Goal: Task Accomplishment & Management: Use online tool/utility

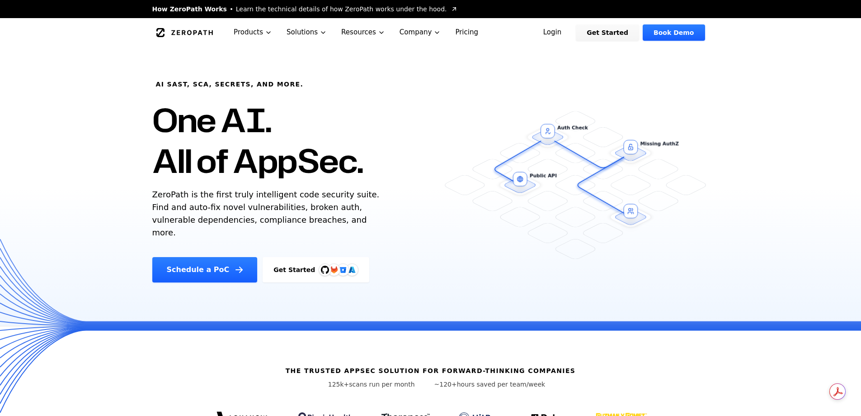
click at [286, 258] on link "Get Started" at bounding box center [316, 269] width 107 height 25
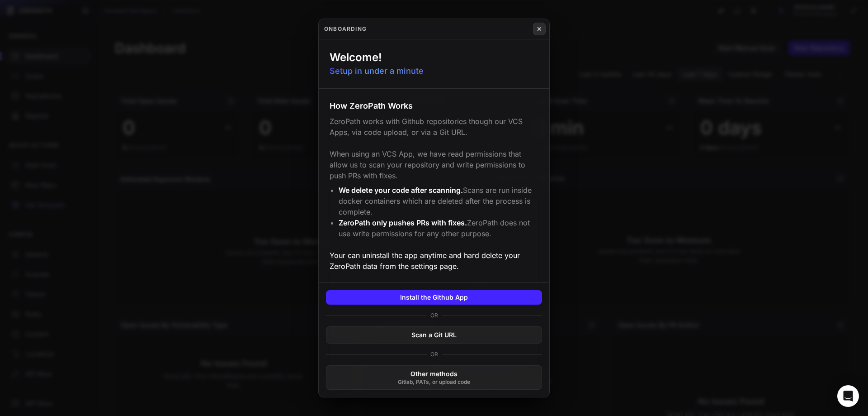
click at [535, 29] on button at bounding box center [539, 29] width 13 height 13
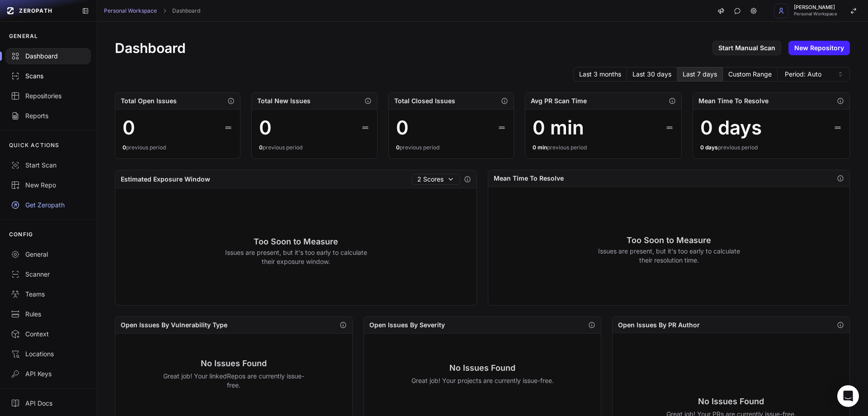
click at [40, 78] on div "Scans" at bounding box center [48, 75] width 75 height 9
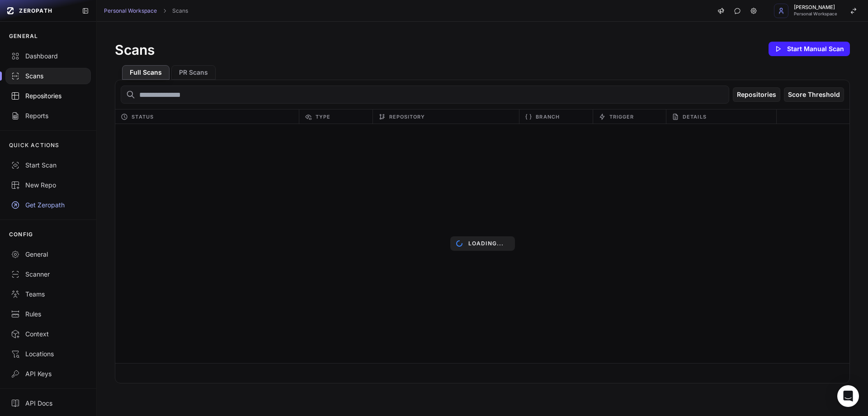
click at [38, 95] on div "Repositories" at bounding box center [48, 95] width 75 height 9
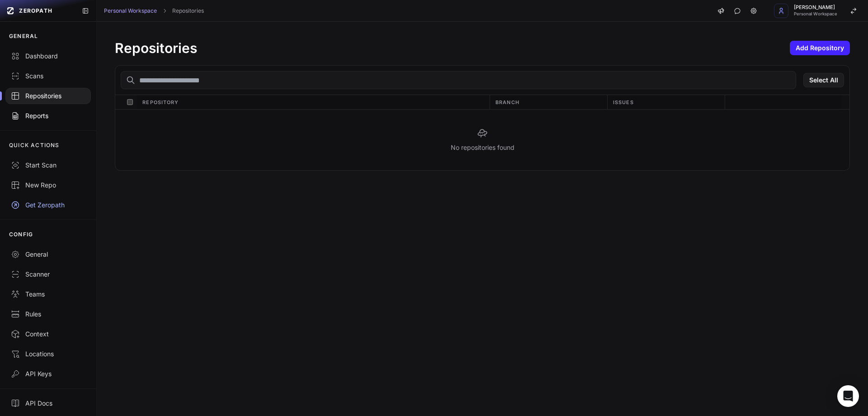
click at [39, 112] on div "Reports" at bounding box center [48, 115] width 75 height 9
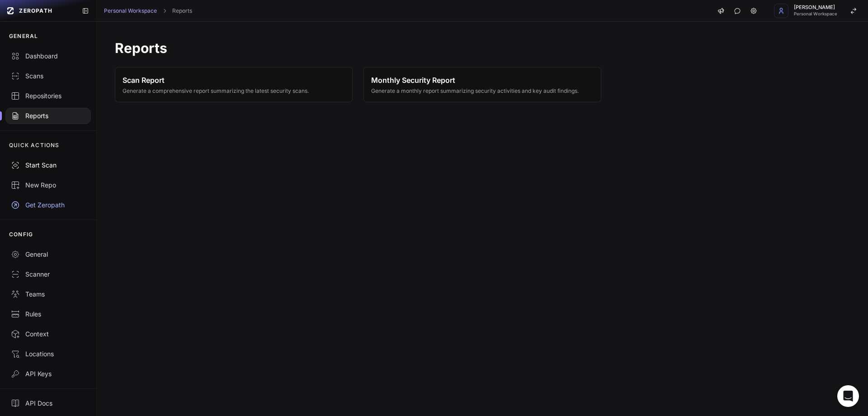
click at [51, 167] on div "Start Scan" at bounding box center [48, 165] width 75 height 9
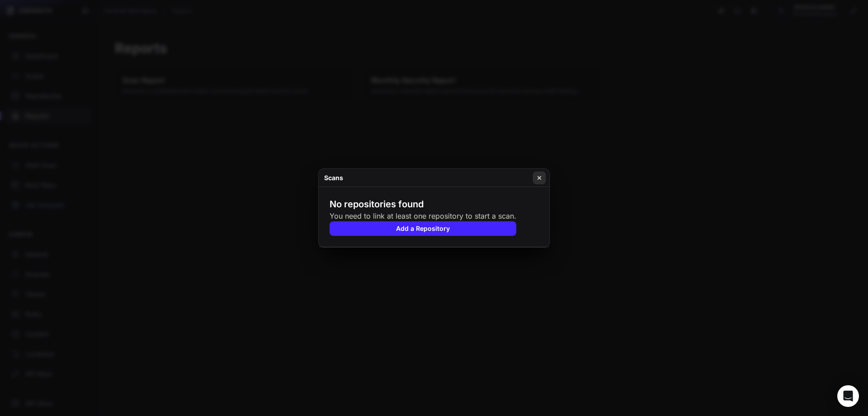
click at [538, 177] on icon at bounding box center [539, 177] width 6 height 7
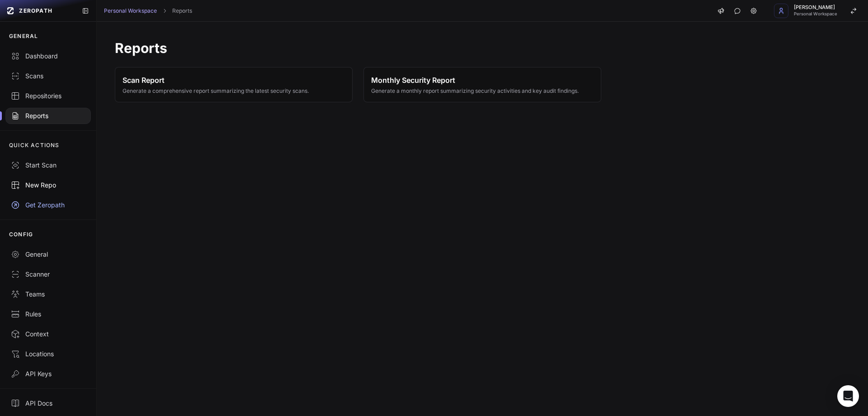
click at [34, 191] on link "New Repo" at bounding box center [48, 185] width 96 height 20
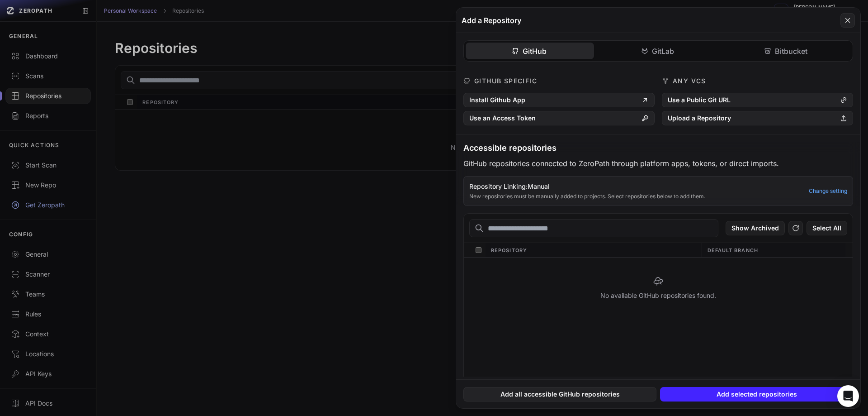
click at [27, 253] on button at bounding box center [434, 208] width 868 height 416
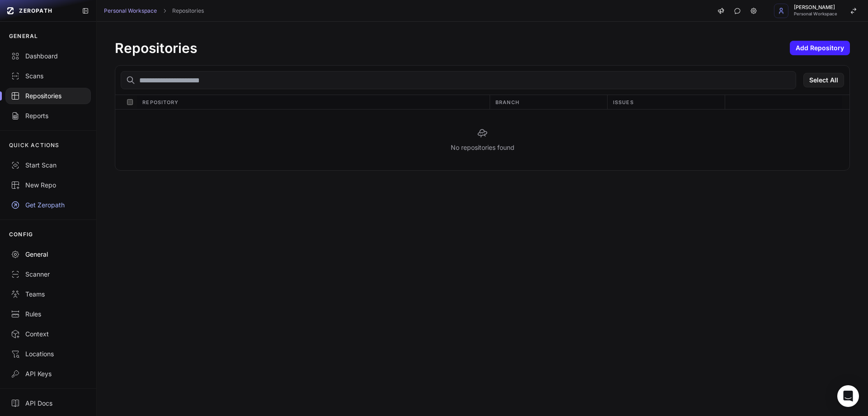
click at [31, 253] on div "General" at bounding box center [48, 254] width 75 height 9
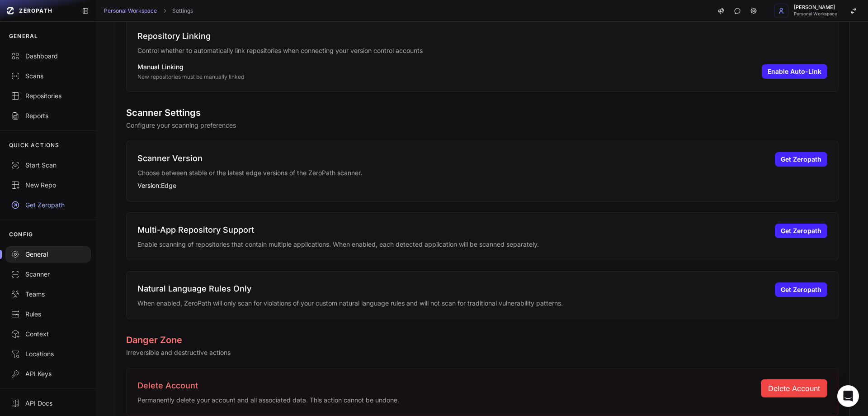
scroll to position [311, 0]
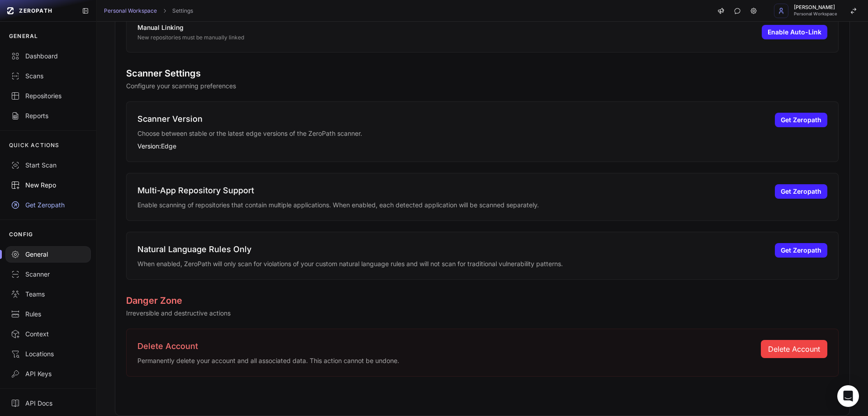
click at [42, 181] on div "New Repo" at bounding box center [48, 184] width 75 height 9
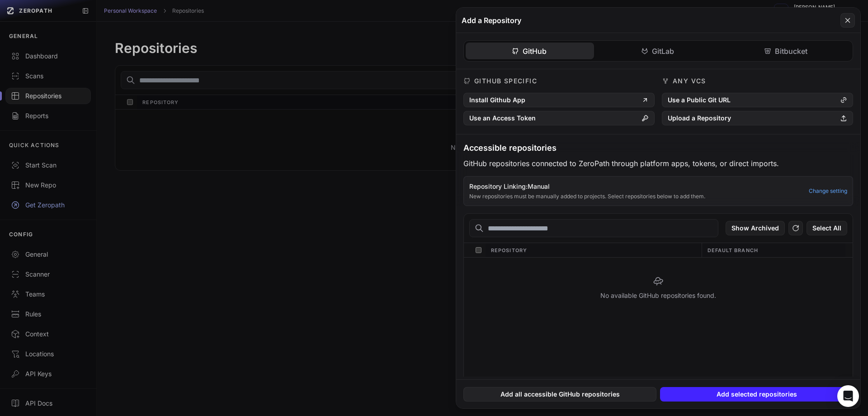
click at [41, 159] on button at bounding box center [434, 208] width 868 height 416
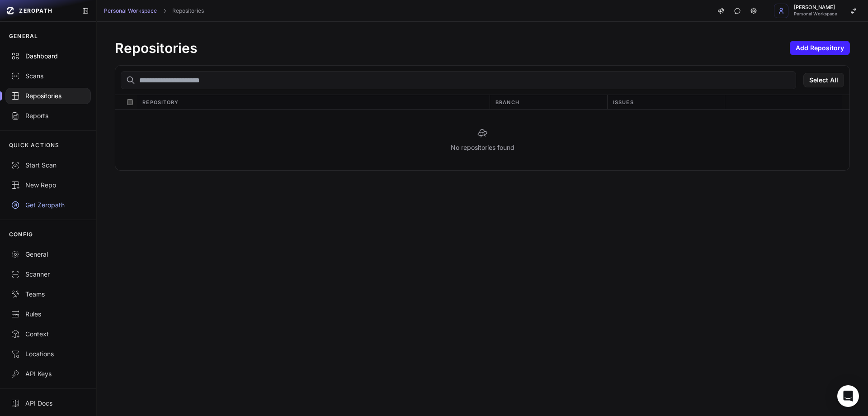
click at [47, 57] on div "Dashboard" at bounding box center [48, 56] width 75 height 9
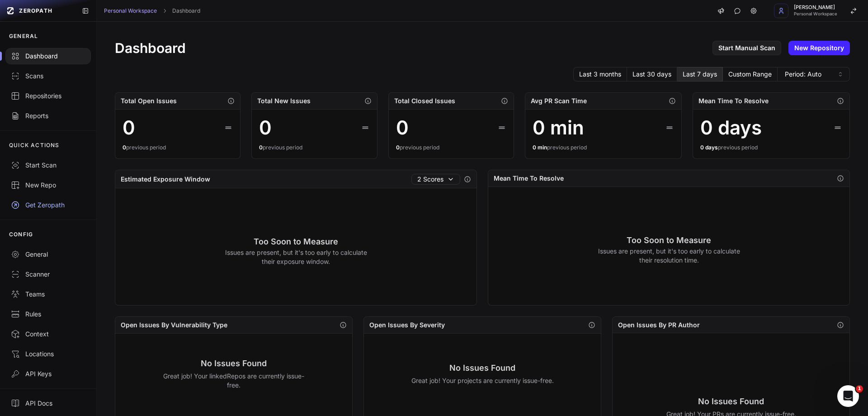
click at [58, 58] on div "Dashboard" at bounding box center [48, 56] width 75 height 9
click at [805, 46] on link "New Repository" at bounding box center [819, 48] width 61 height 14
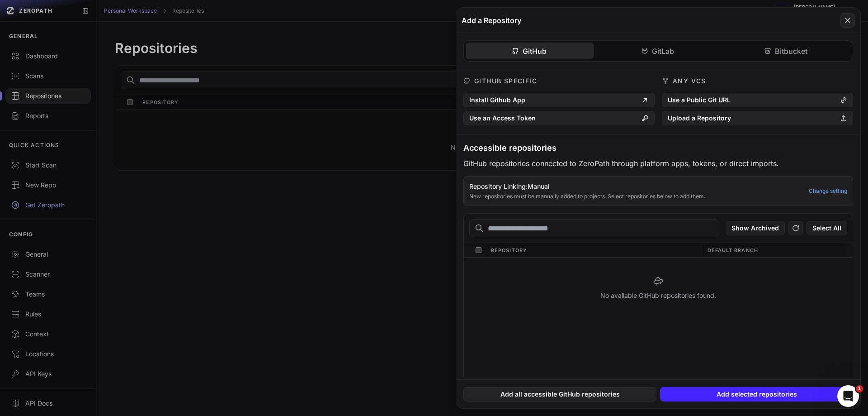
click at [240, 80] on button at bounding box center [434, 208] width 868 height 416
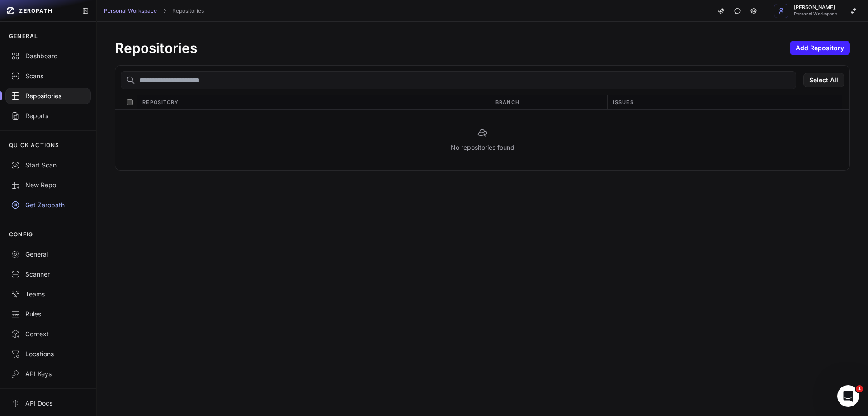
click at [242, 90] on div "Select All" at bounding box center [482, 80] width 734 height 29
click at [264, 81] on input "text" at bounding box center [459, 80] width 676 height 18
click at [173, 79] on input "text" at bounding box center [459, 80] width 676 height 18
drag, startPoint x: 167, startPoint y: 78, endPoint x: 801, endPoint y: 45, distance: 634.8
click at [801, 45] on button "Add Repository" at bounding box center [820, 48] width 60 height 14
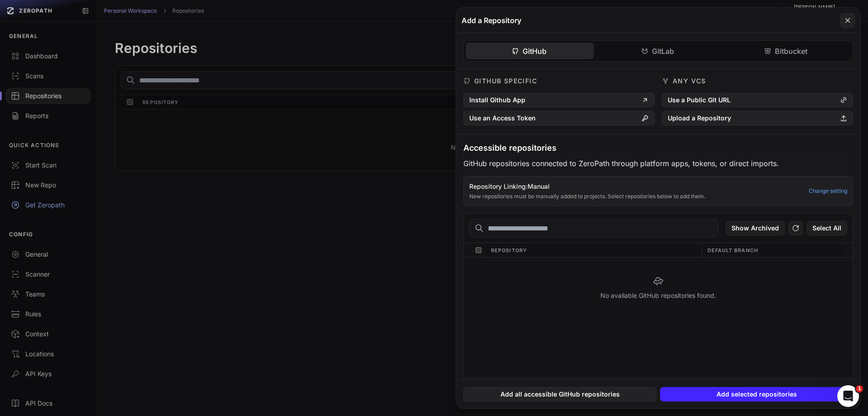
click at [554, 49] on button "GitHub" at bounding box center [530, 51] width 128 height 17
click at [727, 98] on button "Use a Public Git URL" at bounding box center [757, 100] width 191 height 14
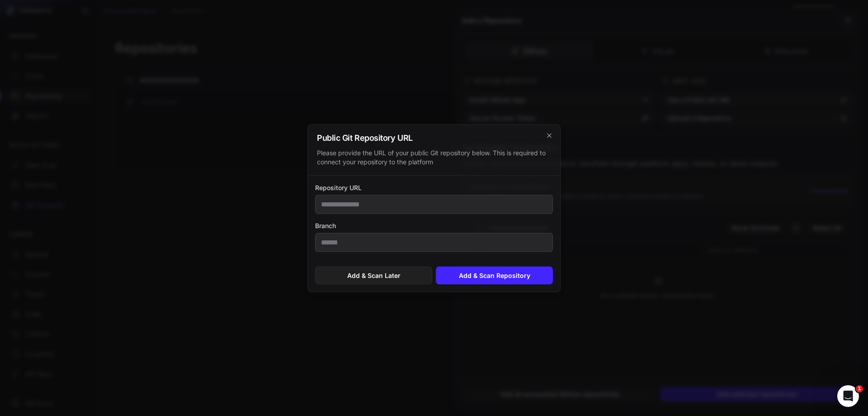
click at [391, 212] on input "Repository URL" at bounding box center [434, 203] width 238 height 19
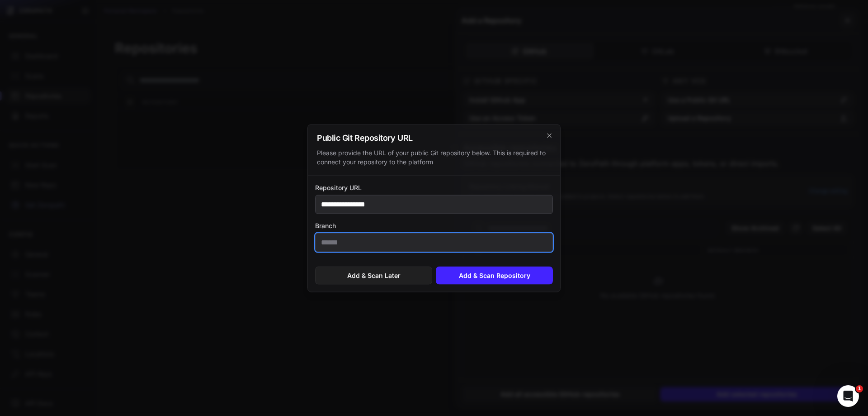
click at [375, 238] on input "Branch" at bounding box center [434, 241] width 238 height 19
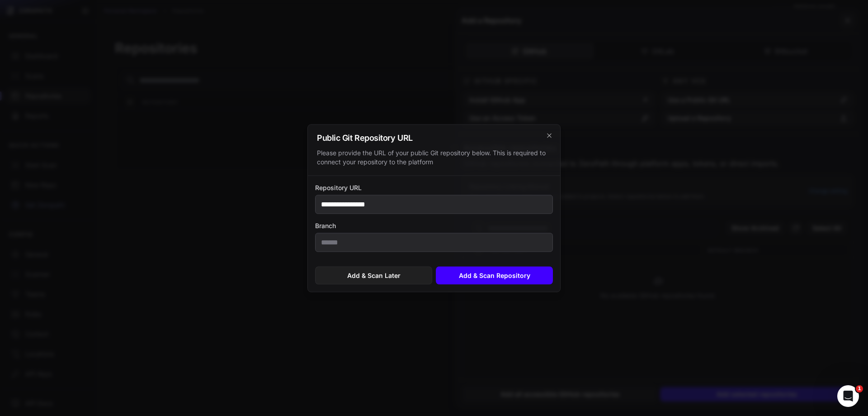
click at [492, 279] on button "Add & Scan Repository" at bounding box center [494, 275] width 117 height 18
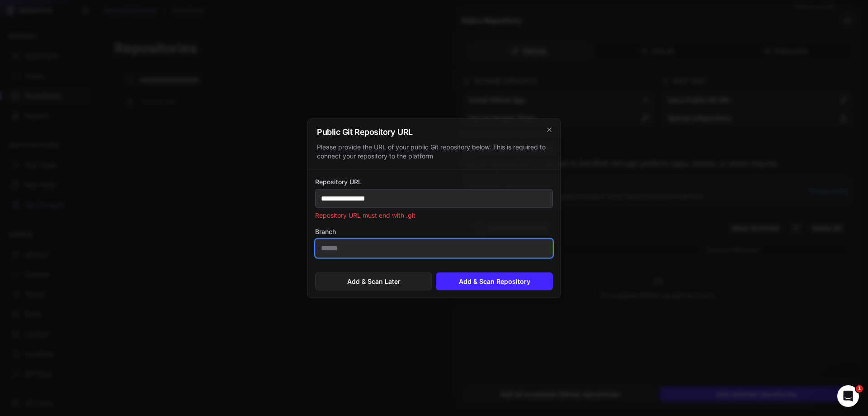
click at [415, 239] on input "Branch" at bounding box center [434, 247] width 238 height 19
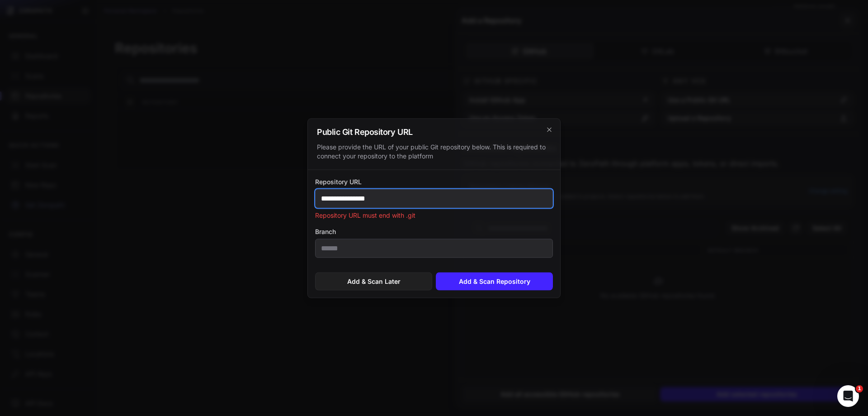
click at [424, 198] on input "**********" at bounding box center [434, 198] width 238 height 19
paste input "**********"
type input "**********"
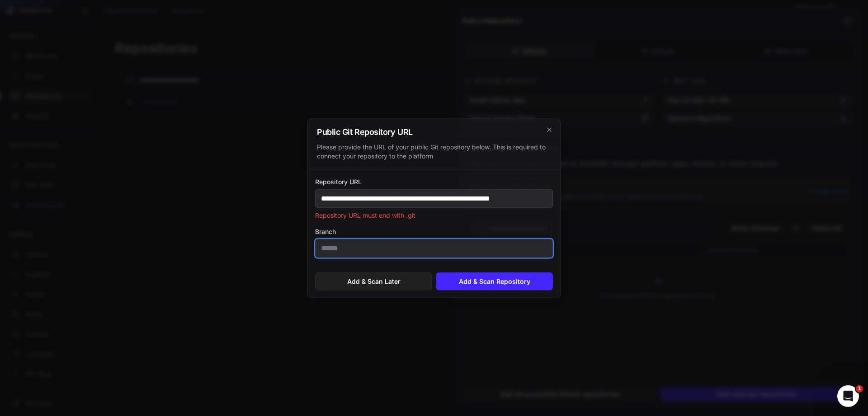
click at [440, 244] on input "Branch" at bounding box center [434, 247] width 238 height 19
type input "****"
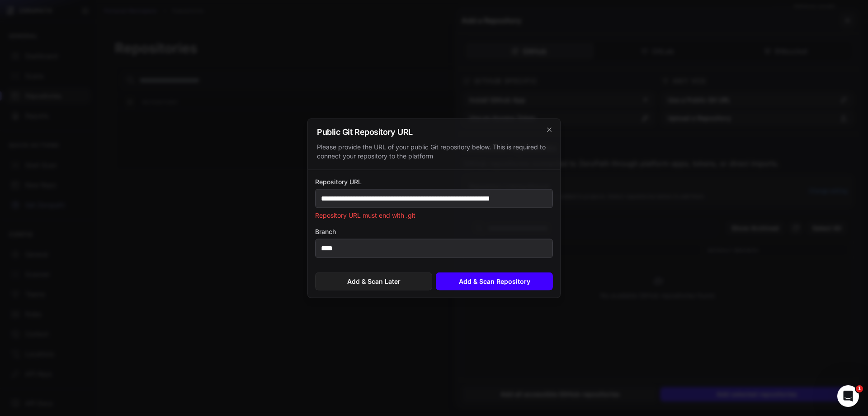
click at [491, 278] on button "Add & Scan Repository" at bounding box center [494, 281] width 117 height 18
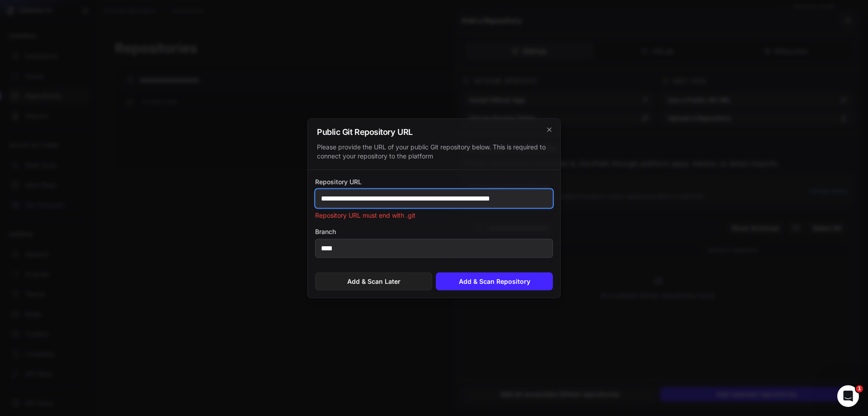
click at [442, 189] on input "**********" at bounding box center [434, 198] width 238 height 19
paste input "text"
type input "**********"
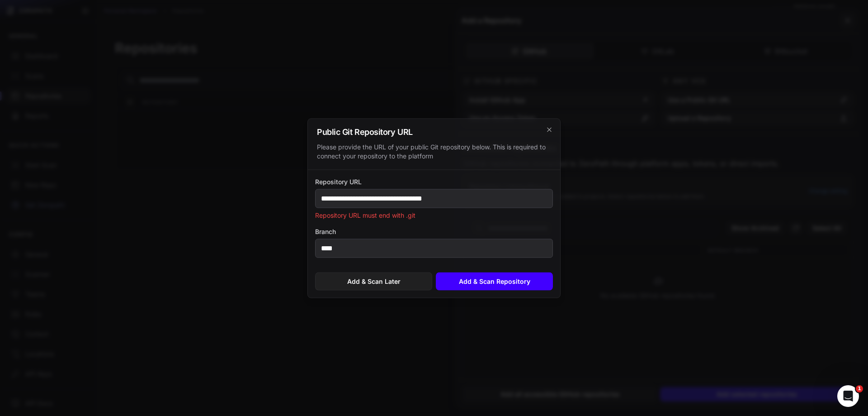
click at [488, 278] on button "Add & Scan Repository" at bounding box center [494, 281] width 117 height 18
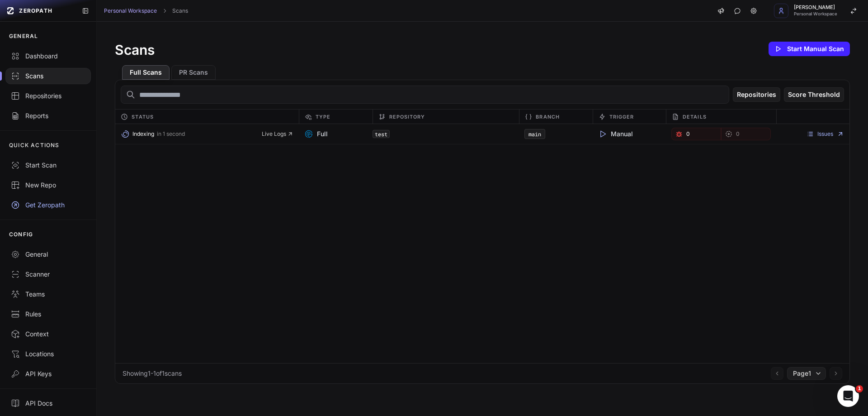
click at [598, 135] on icon at bounding box center [602, 133] width 9 height 9
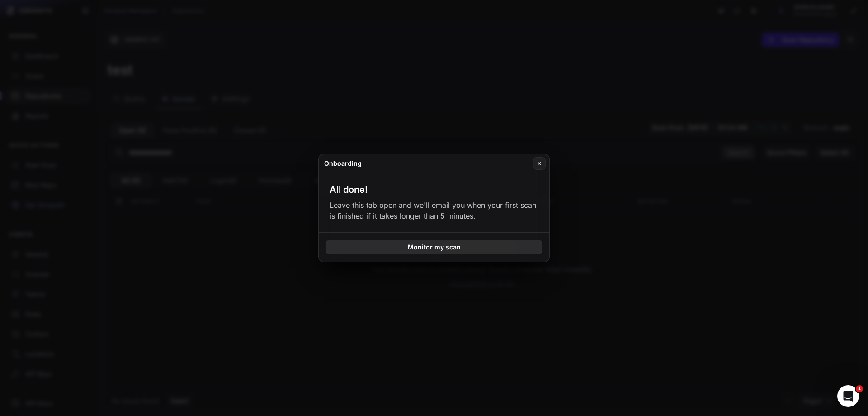
drag, startPoint x: 539, startPoint y: 159, endPoint x: 517, endPoint y: 245, distance: 88.8
click at [517, 245] on div "Onboarding All done! Leave this tab open and we'll email you when your first sc…" at bounding box center [434, 208] width 232 height 108
click at [517, 245] on button "Monitor my scan" at bounding box center [434, 247] width 216 height 14
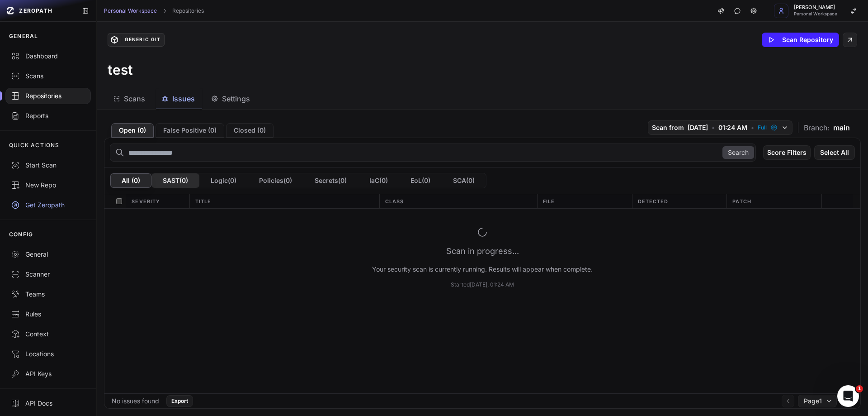
click at [185, 180] on button "SAST ( 0 )" at bounding box center [175, 180] width 48 height 14
click at [189, 130] on button "False Positive ( 0 )" at bounding box center [190, 130] width 69 height 14
click at [253, 132] on button "Closed ( 0 )" at bounding box center [249, 130] width 47 height 14
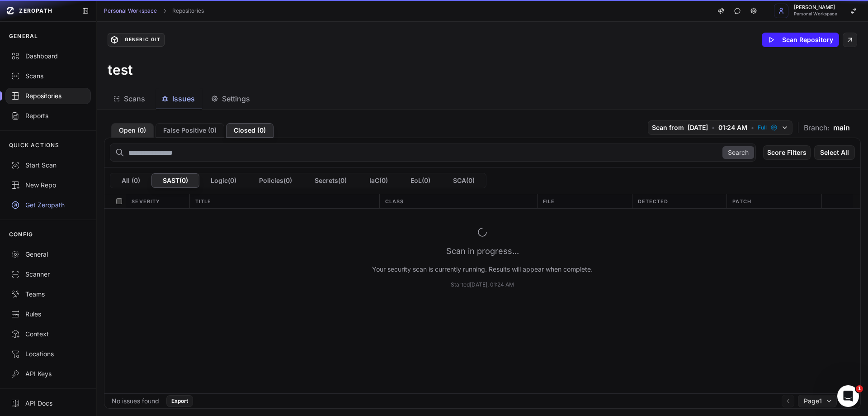
click at [123, 135] on button "Open ( 0 )" at bounding box center [132, 130] width 43 height 14
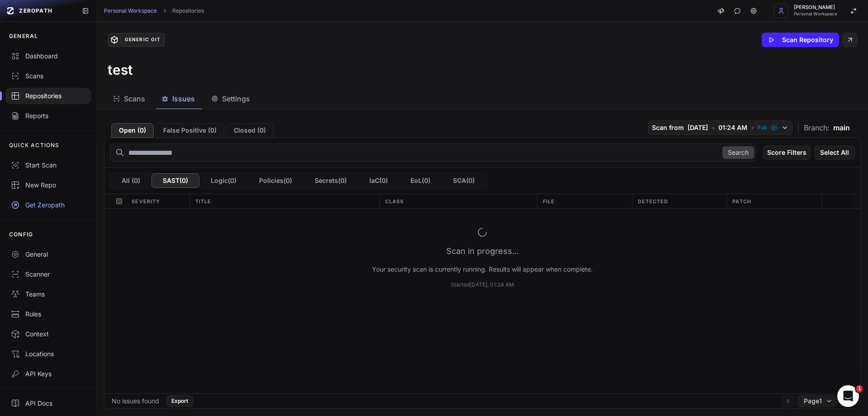
click at [135, 97] on span "Scans" at bounding box center [134, 98] width 21 height 11
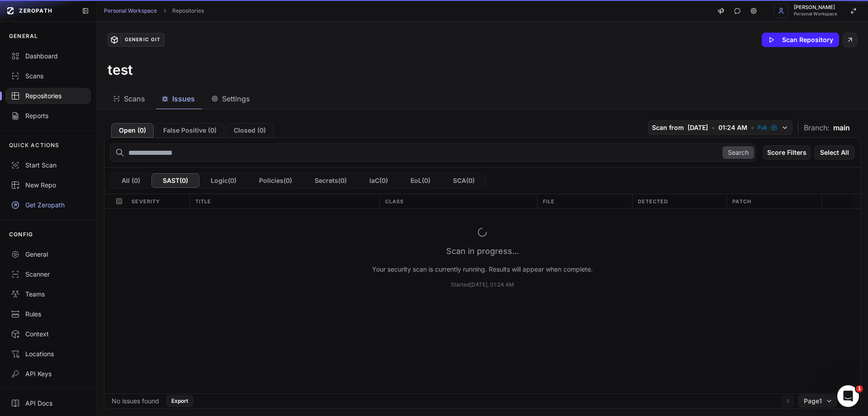
click at [188, 97] on span "Issues" at bounding box center [183, 98] width 23 height 11
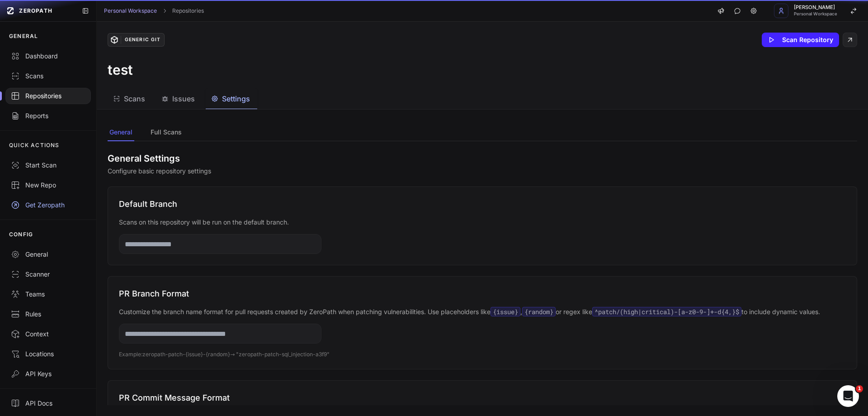
click at [228, 98] on span "Settings" at bounding box center [236, 98] width 28 height 11
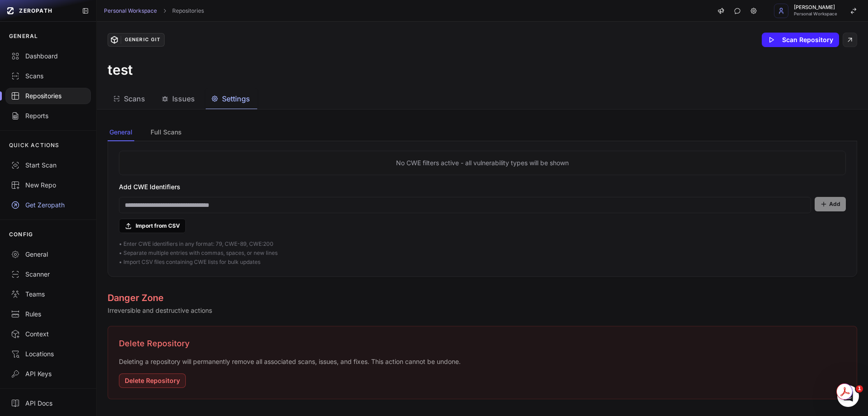
scroll to position [660, 0]
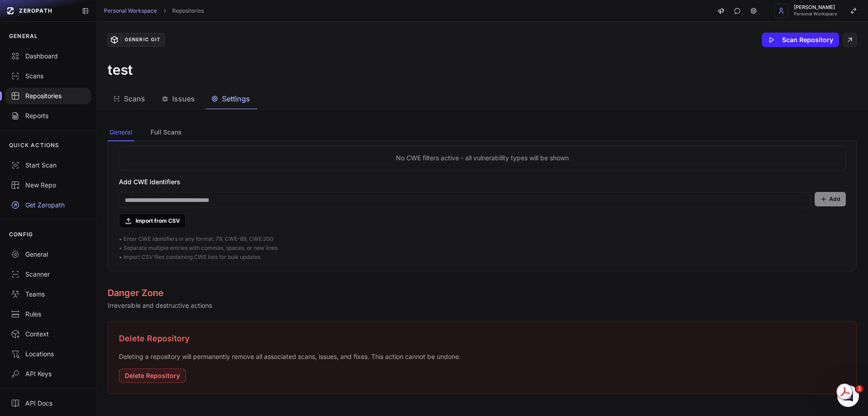
click at [170, 108] on button "Issues" at bounding box center [179, 99] width 46 height 20
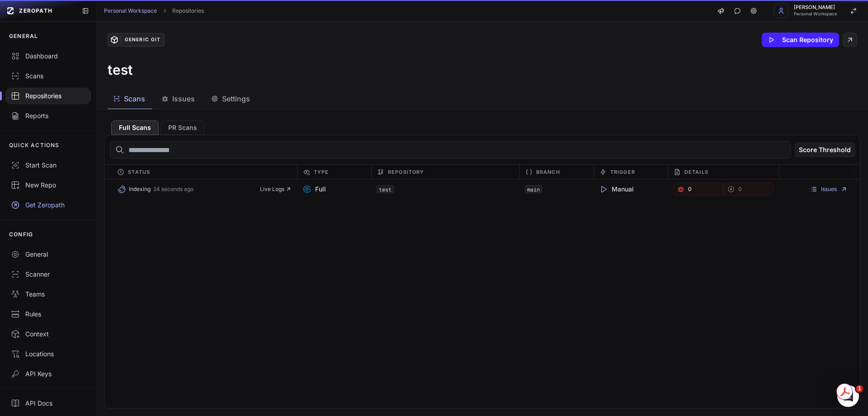
click at [135, 107] on button "Scans" at bounding box center [130, 99] width 45 height 20
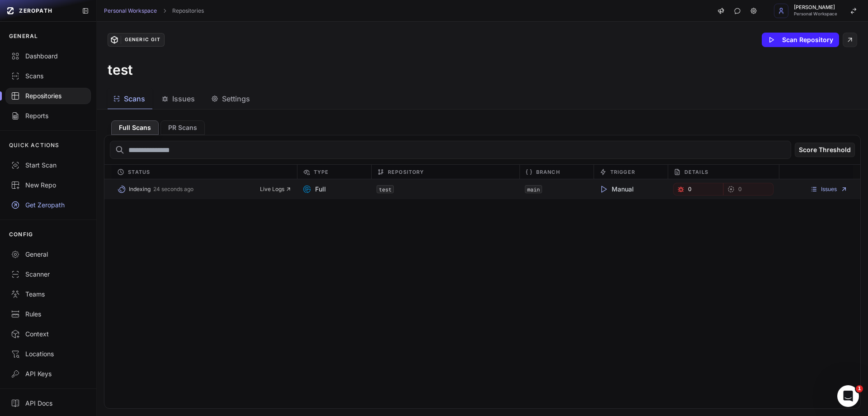
click at [600, 189] on icon at bounding box center [603, 188] width 9 height 9
click at [273, 186] on span "Live Logs" at bounding box center [276, 188] width 32 height 7
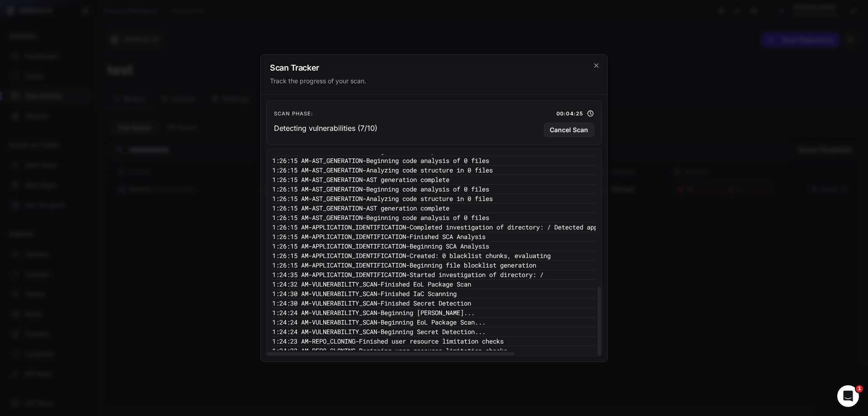
scroll to position [383, 0]
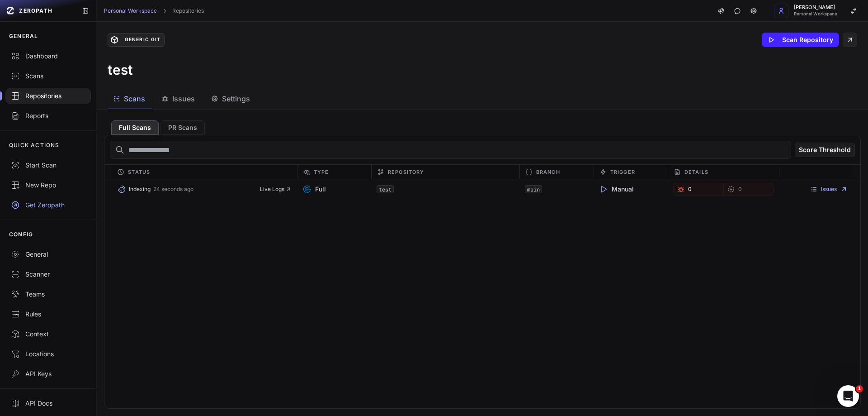
click at [139, 132] on button "Full Scans" at bounding box center [134, 127] width 47 height 14
click at [142, 187] on span "Indexing" at bounding box center [140, 188] width 22 height 7
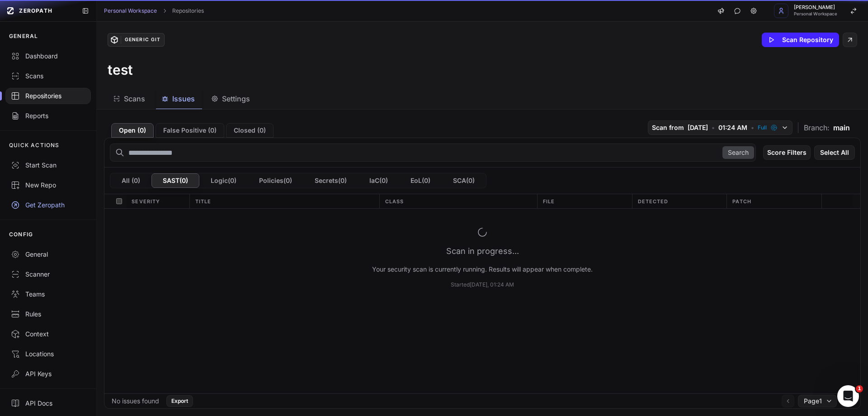
click at [182, 99] on span "Issues" at bounding box center [183, 98] width 23 height 11
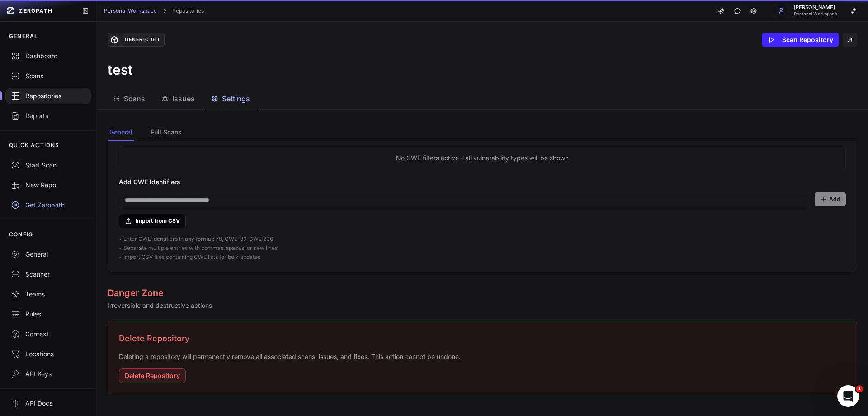
click at [229, 102] on span "Settings" at bounding box center [236, 98] width 28 height 11
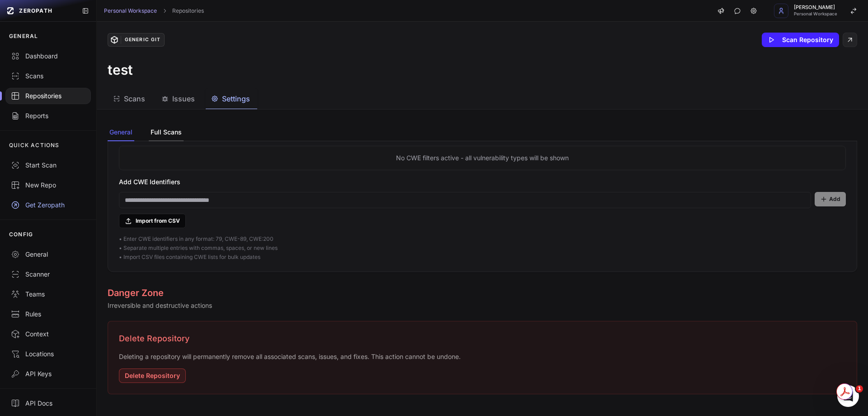
click at [168, 134] on button "Full Scans" at bounding box center [166, 132] width 35 height 17
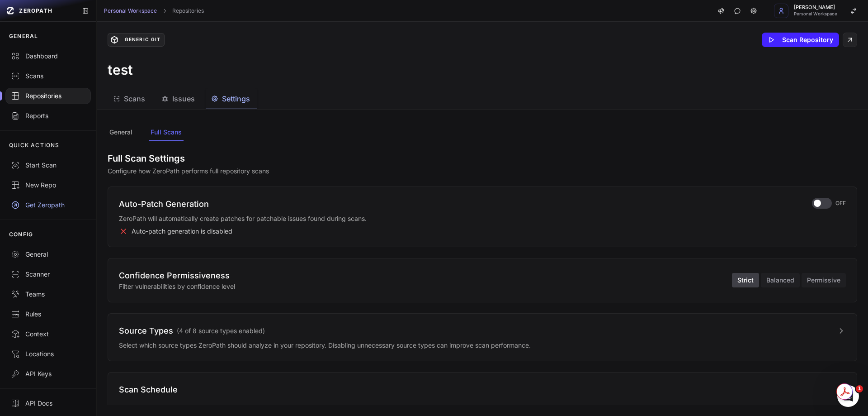
click at [122, 85] on div "Generic Git Scan Repository test" at bounding box center [482, 55] width 771 height 67
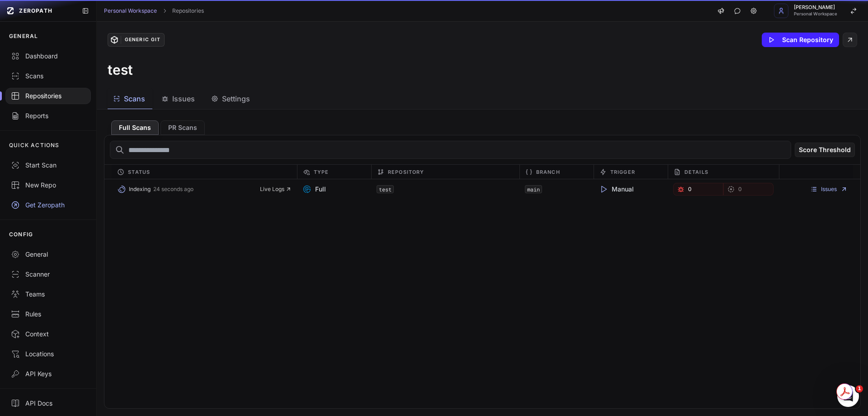
click at [134, 102] on span "Scans" at bounding box center [134, 98] width 21 height 11
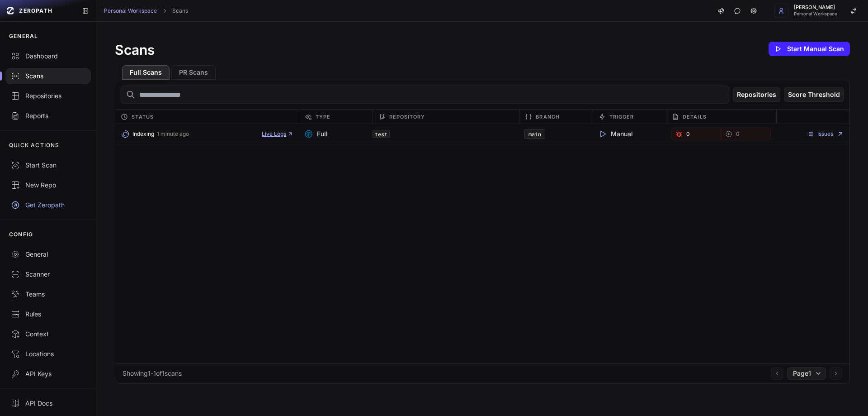
click at [278, 131] on span "Live Logs" at bounding box center [278, 133] width 32 height 7
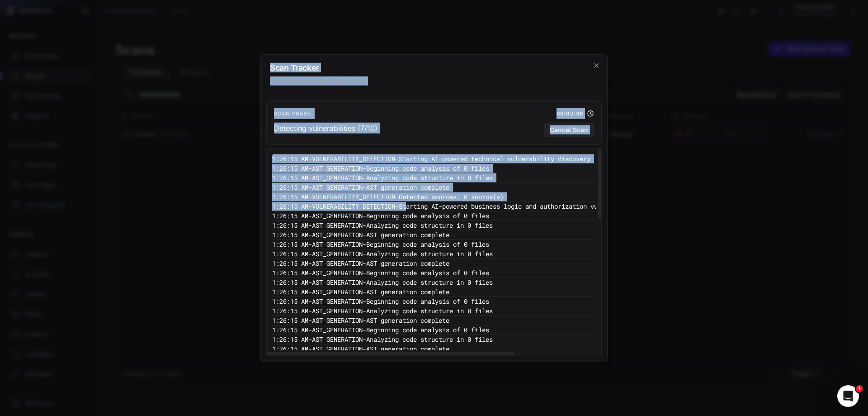
drag, startPoint x: 429, startPoint y: 207, endPoint x: 197, endPoint y: 226, distance: 232.7
click at [179, 0] on div "Scan Tracker Track the progress of your scan. Scan Phase: 00:02:36 Detecting vu…" at bounding box center [434, 0] width 868 height 0
click at [360, 206] on pre "1:26:15 AM - VULNERABILITY_DETECTION - Starting AI-powered business logic and a…" at bounding box center [473, 205] width 402 height 9
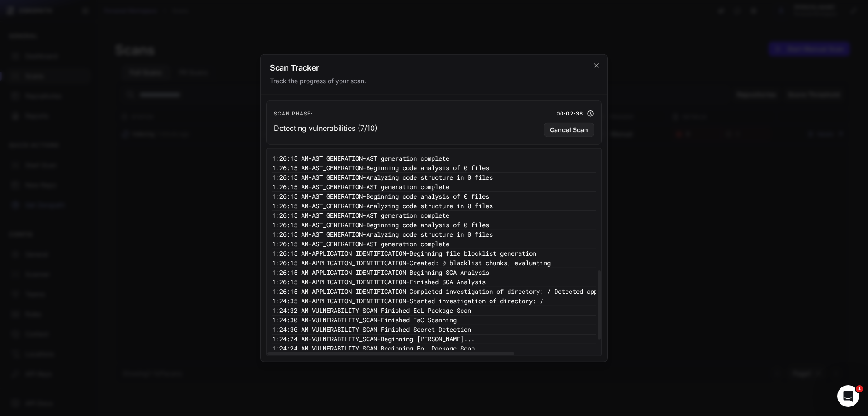
scroll to position [383, 0]
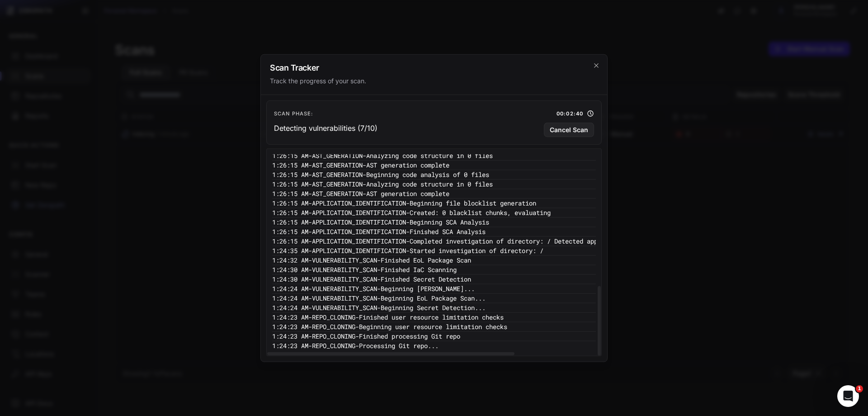
click at [422, 345] on pre "1:24:23 AM - REPO_CLONING - Processing Git repo..." at bounding box center [473, 345] width 402 height 9
click at [591, 113] on icon at bounding box center [590, 112] width 7 height 7
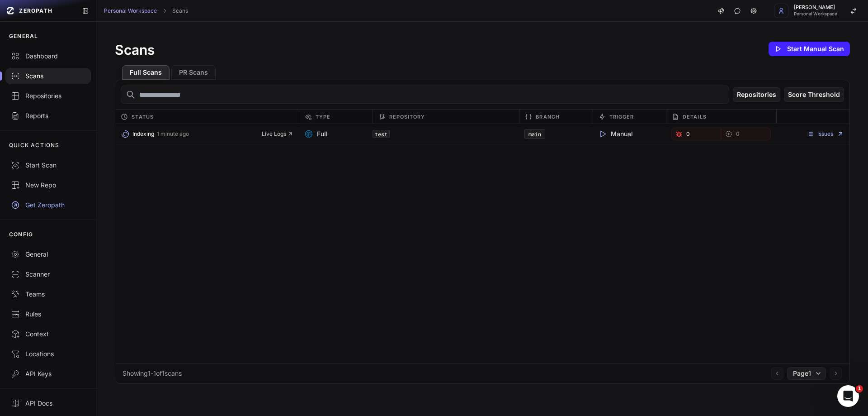
click at [189, 302] on div "Indexing 1 minute ago Live Logs Full test main Manual 0 0 Issues" at bounding box center [482, 243] width 734 height 239
click at [828, 132] on link "Issues" at bounding box center [826, 133] width 38 height 7
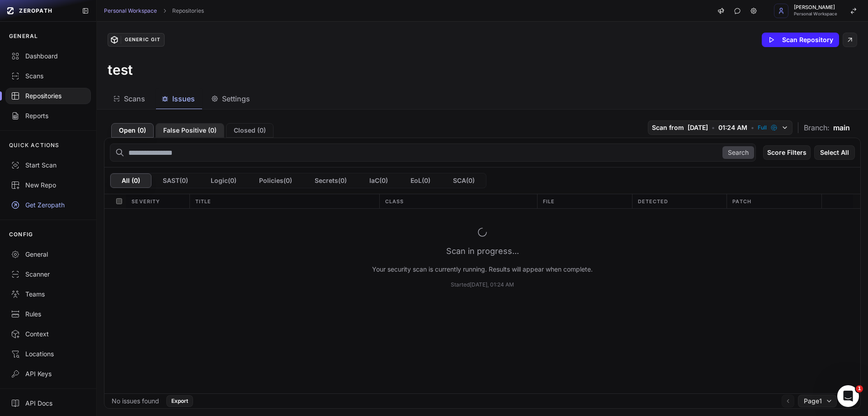
click at [197, 123] on button "False Positive ( 0 )" at bounding box center [190, 130] width 69 height 14
click at [250, 126] on button "Closed ( 0 )" at bounding box center [249, 130] width 47 height 14
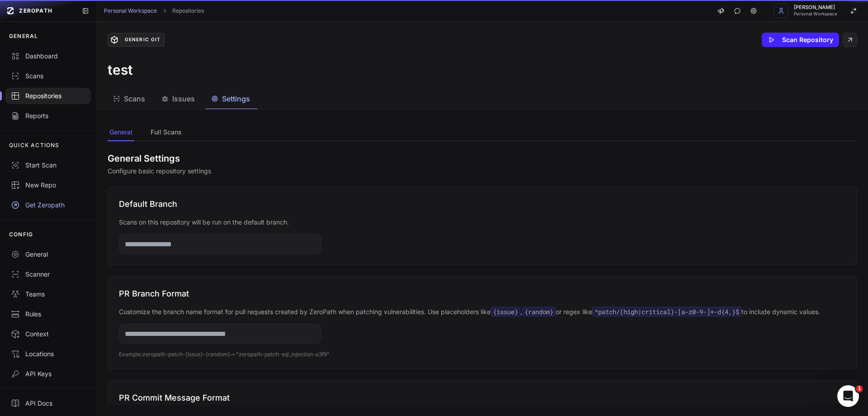
click at [229, 95] on span "Settings" at bounding box center [236, 98] width 28 height 11
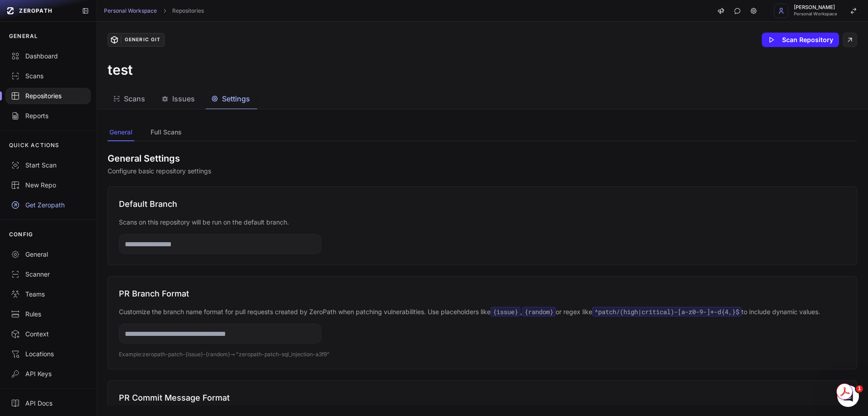
click at [244, 240] on input "text" at bounding box center [220, 244] width 203 height 20
click at [160, 137] on button "Full Scans" at bounding box center [166, 132] width 35 height 17
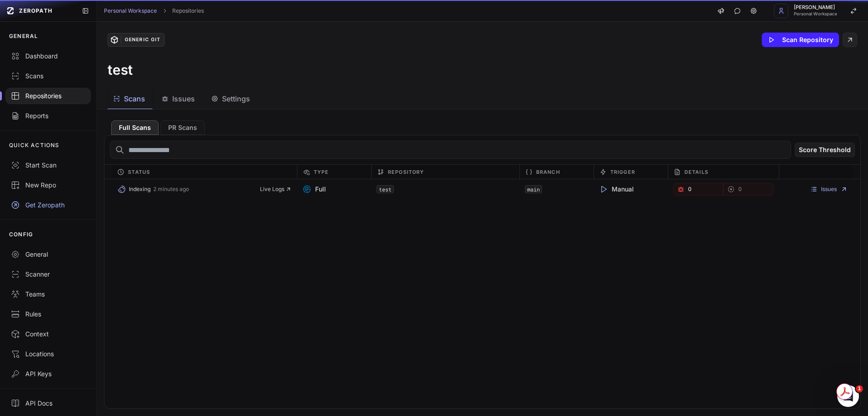
click at [123, 104] on button "Scans" at bounding box center [130, 99] width 45 height 20
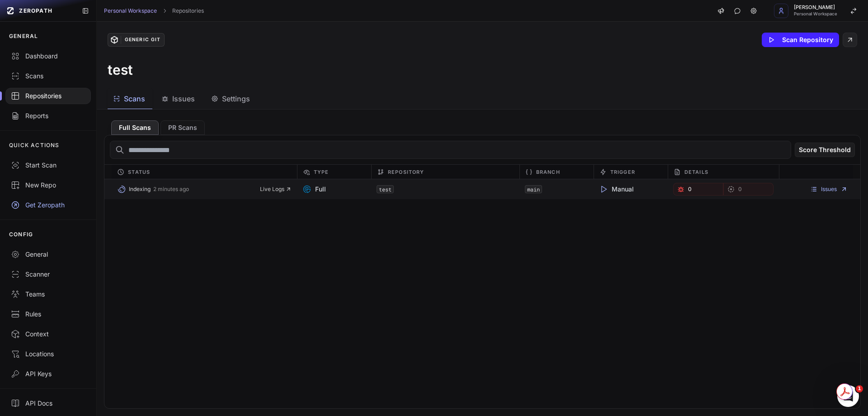
click at [382, 189] on code "test" at bounding box center [385, 189] width 17 height 8
click at [275, 187] on span "Live Logs" at bounding box center [276, 188] width 32 height 7
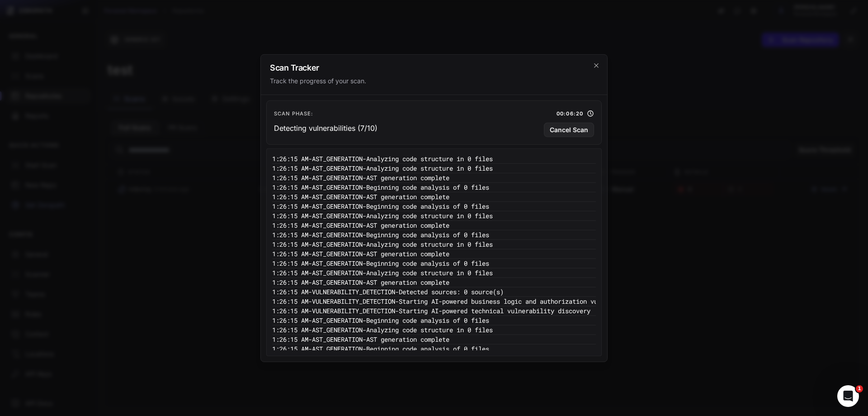
click at [601, 68] on div "Scan Tracker Track the progress of your scan." at bounding box center [434, 74] width 346 height 40
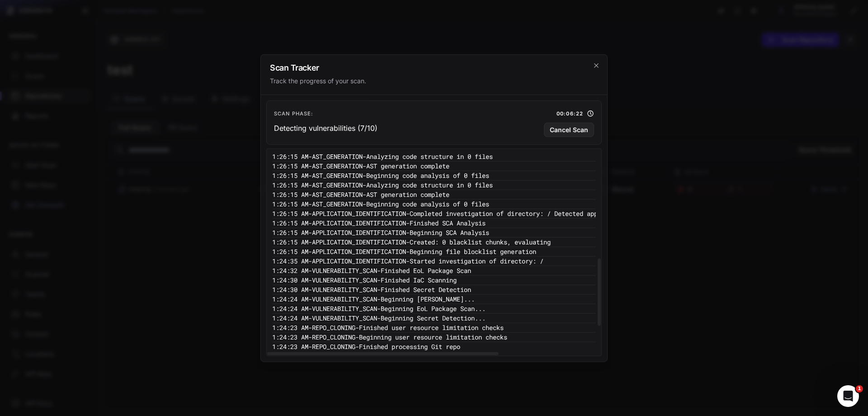
scroll to position [402, 0]
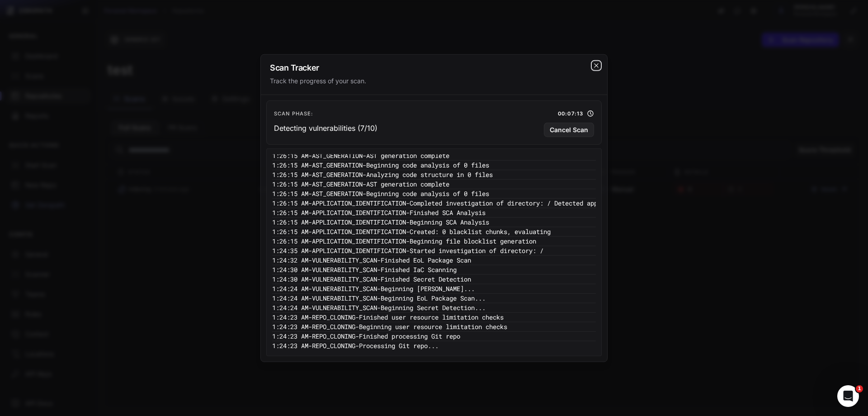
click at [599, 65] on icon "cross 2," at bounding box center [596, 64] width 7 height 7
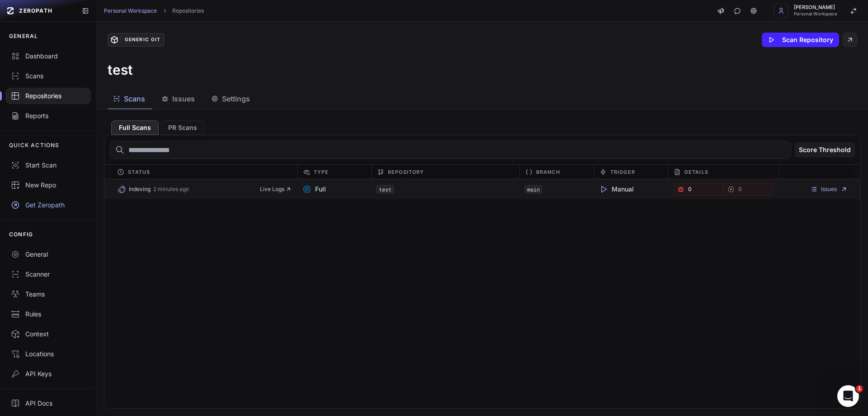
click at [282, 184] on div "Indexing 2 minutes ago Live Logs" at bounding box center [204, 189] width 175 height 13
click at [279, 190] on span "Live Logs" at bounding box center [276, 188] width 32 height 7
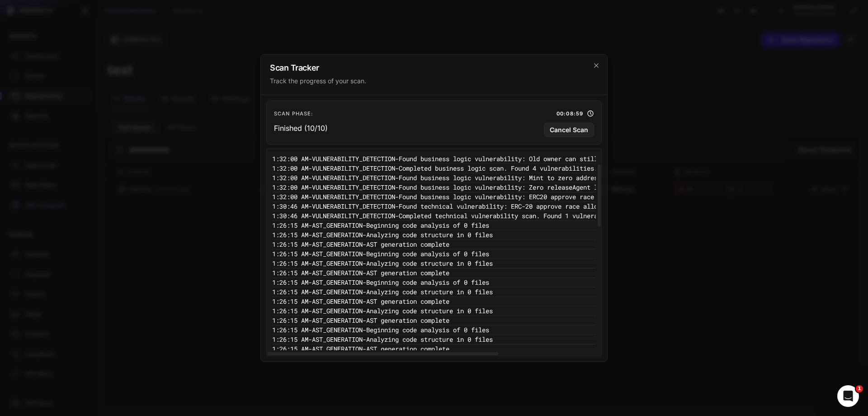
scroll to position [449, 0]
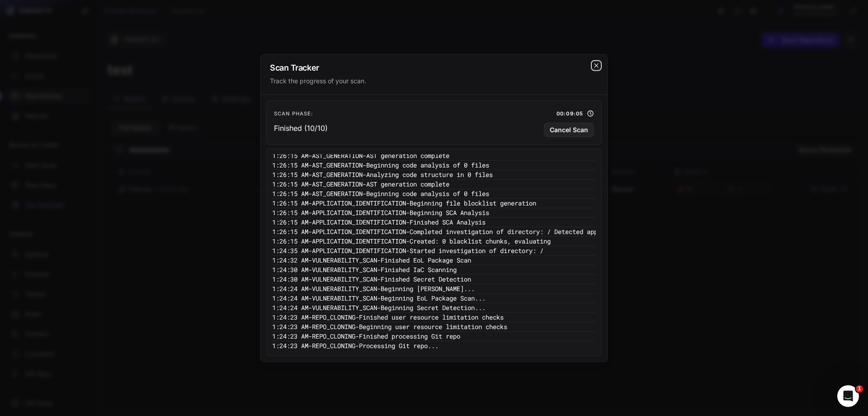
click at [599, 66] on icon "cross 2," at bounding box center [596, 64] width 7 height 7
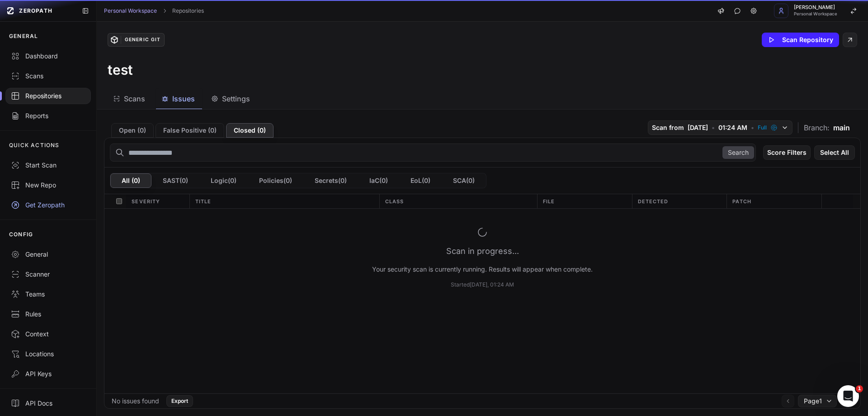
click at [183, 97] on span "Issues" at bounding box center [183, 98] width 23 height 11
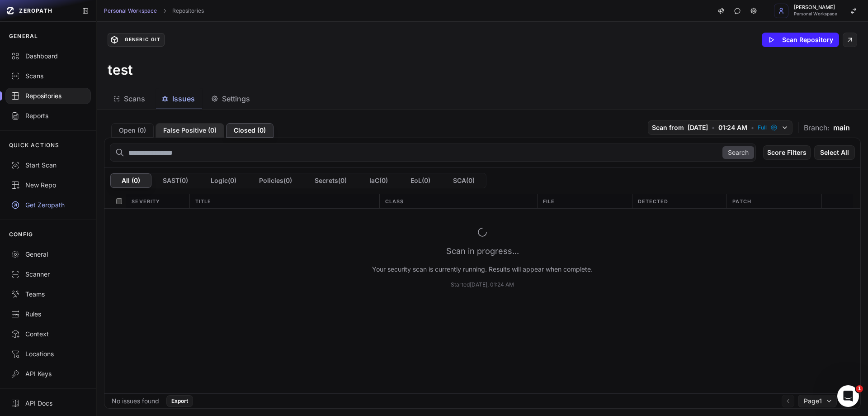
click at [194, 126] on button "False Positive ( 0 )" at bounding box center [190, 130] width 69 height 14
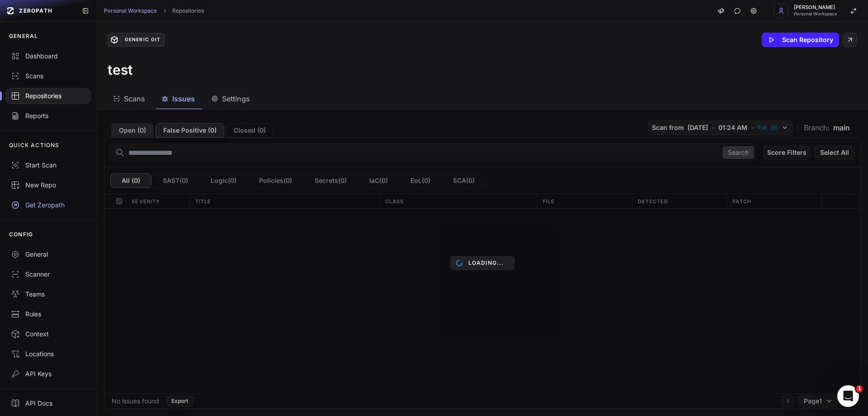
drag, startPoint x: 184, startPoint y: 129, endPoint x: 137, endPoint y: 134, distance: 47.2
click at [136, 134] on div "Open ( 0 ) False Positive ( 0 ) Closed ( 0 ) Scan from 8/31/2025 • 01:24 AM • F…" at bounding box center [482, 262] width 771 height 306
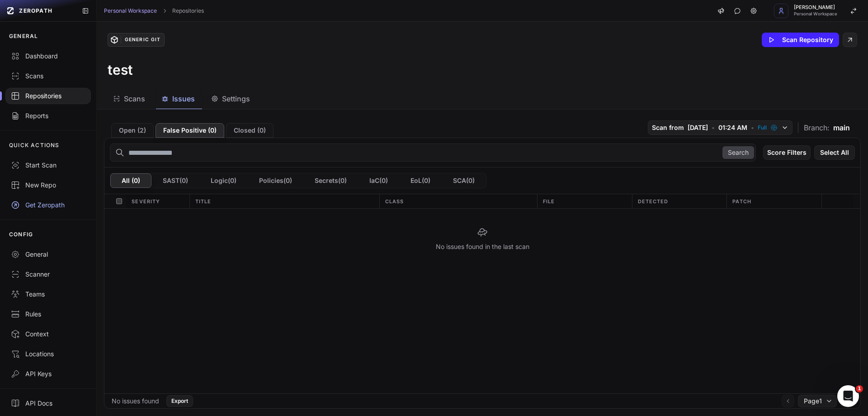
click at [282, 127] on div "Open ( 2 ) False Positive ( 0 ) Closed ( 0 ) Scan from 8/31/2025 • 01:24 AM • F…" at bounding box center [482, 127] width 757 height 21
click at [133, 133] on button "Open ( 2 )" at bounding box center [132, 130] width 43 height 14
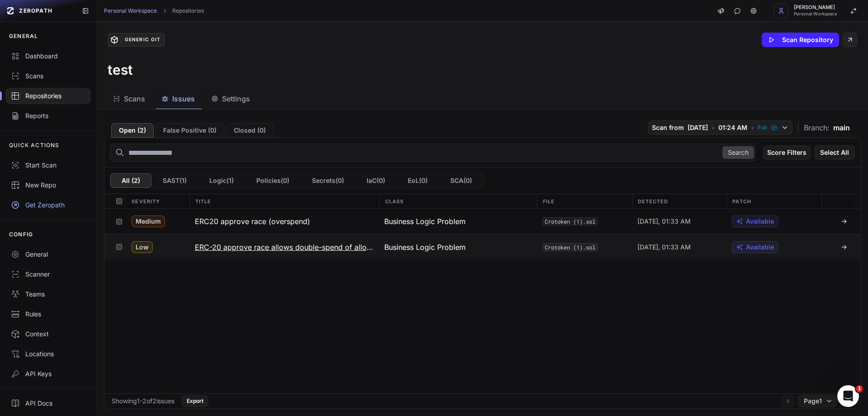
click at [267, 248] on h3 "ERC-20 approve race allows double-spend of allowances" at bounding box center [284, 246] width 179 height 11
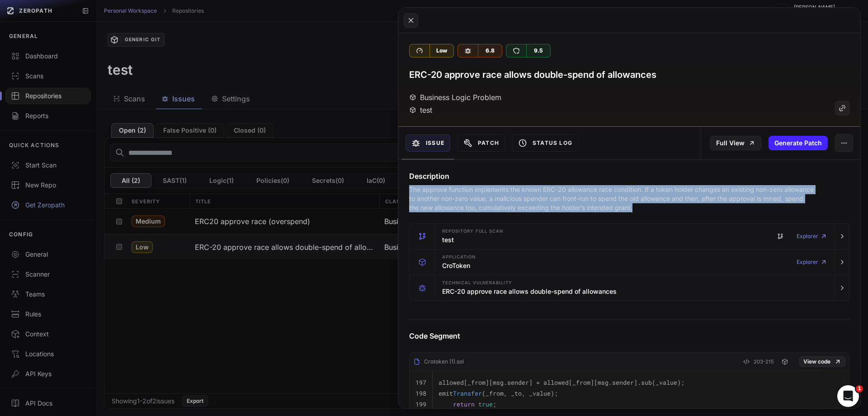
drag, startPoint x: 411, startPoint y: 189, endPoint x: 679, endPoint y: 207, distance: 269.2
click at [679, 207] on p "The approve function implements the known ERC-20 allowance race condition. If a…" at bounding box center [611, 198] width 405 height 27
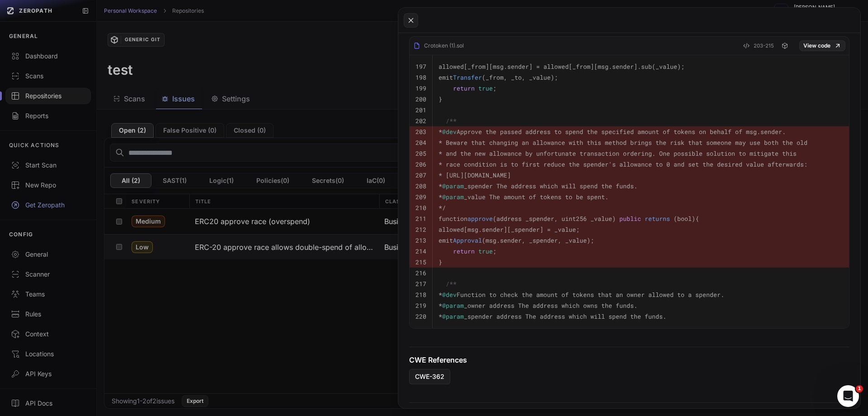
scroll to position [350, 0]
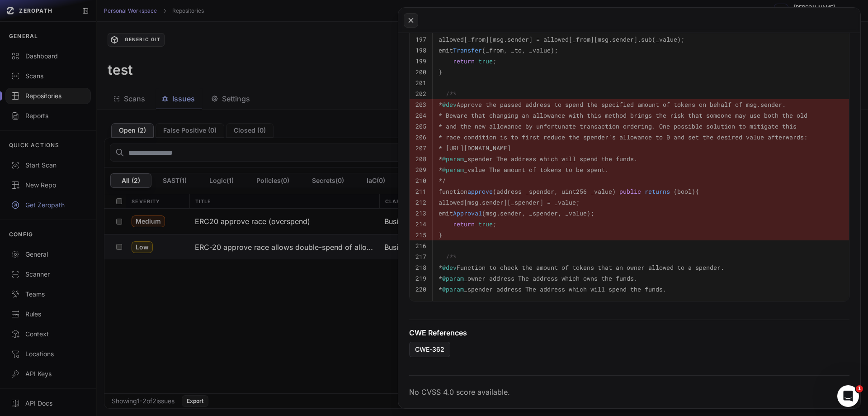
click at [269, 221] on button at bounding box center [434, 208] width 868 height 416
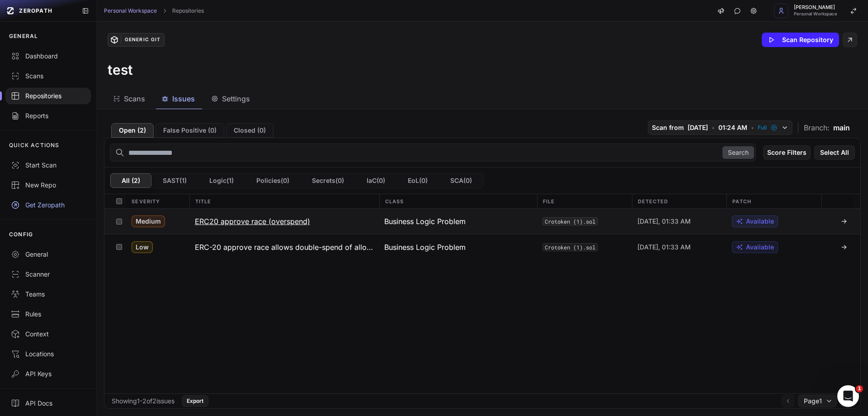
click at [319, 218] on button "ERC20 approve race (overspend)" at bounding box center [284, 220] width 190 height 25
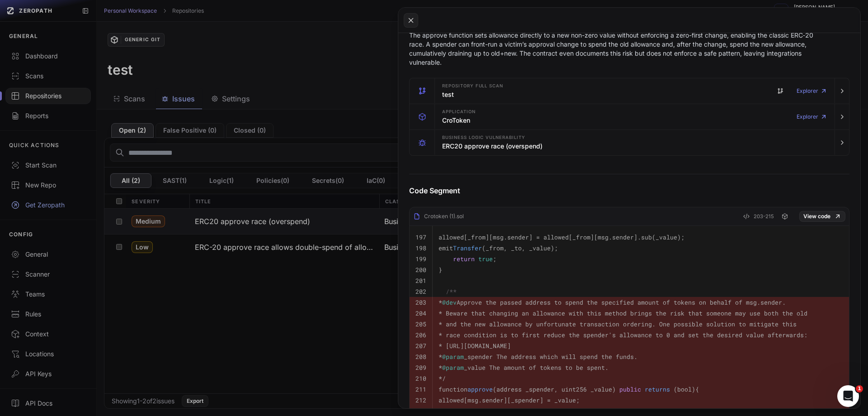
scroll to position [136, 0]
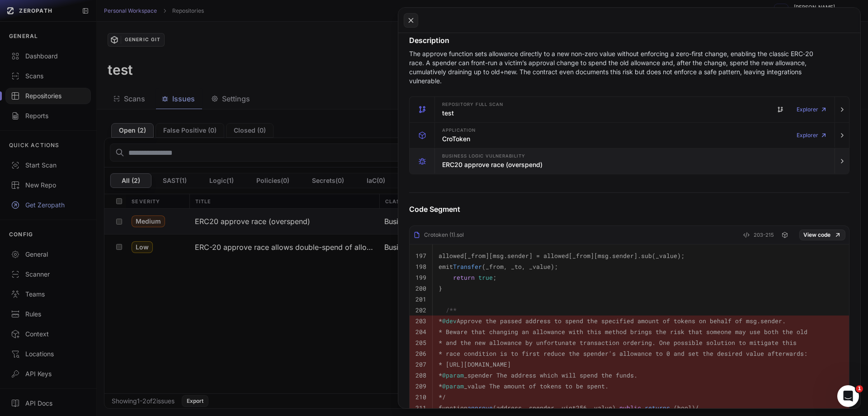
click at [630, 164] on div "Business Logic Vulnerability ERC20 approve race (overspend)" at bounding box center [635, 160] width 393 height 25
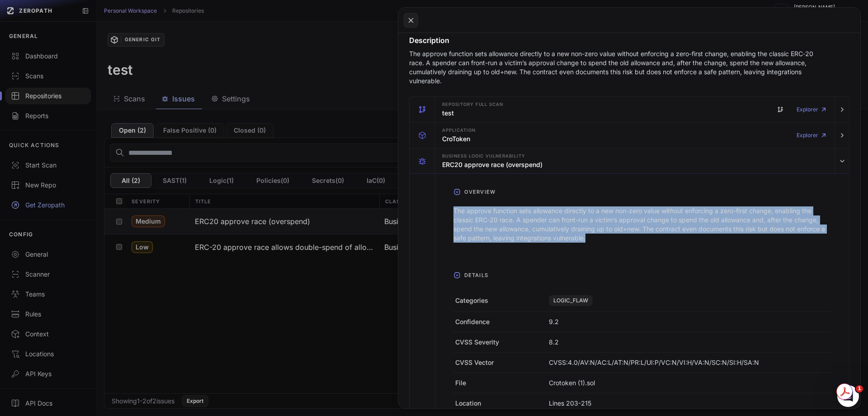
drag, startPoint x: 448, startPoint y: 204, endPoint x: 646, endPoint y: 244, distance: 201.6
click at [646, 244] on div "The approve function sets allowance directly to a new non-zero value without en…" at bounding box center [642, 228] width 392 height 58
click at [604, 236] on p "The approve function sets allowance directly to a new non-zero value without en…" at bounding box center [643, 224] width 378 height 36
drag, startPoint x: 606, startPoint y: 235, endPoint x: 440, endPoint y: 213, distance: 167.0
click at [440, 213] on div "Overview The approve function sets allowance directly to a new non-zero value w…" at bounding box center [642, 331] width 414 height 315
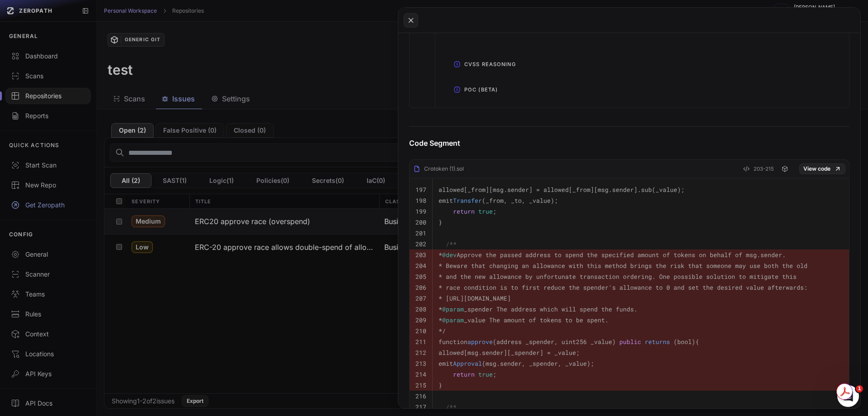
scroll to position [543, 0]
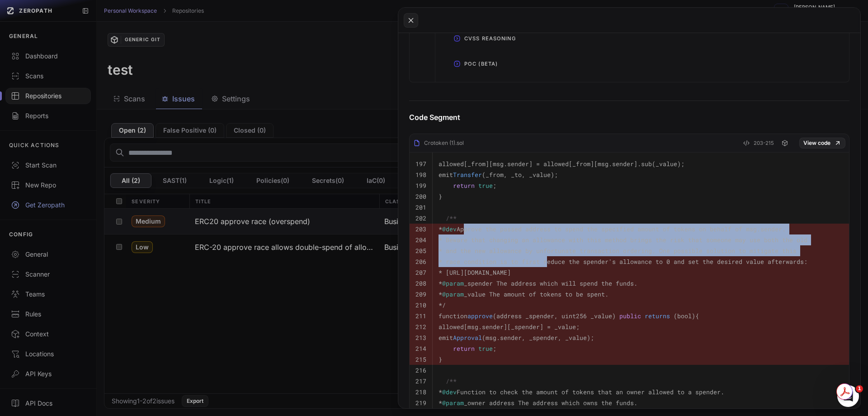
drag, startPoint x: 480, startPoint y: 230, endPoint x: 548, endPoint y: 257, distance: 72.9
click at [548, 257] on tbody "197 allowed[_from][msg.sender] = allowed[_from][msg.sender].sub(_value); 198 em…" at bounding box center [630, 288] width 440 height 273
click at [477, 234] on pre "* Beware that changing an allowance with this method brings the risk that someo…" at bounding box center [641, 239] width 405 height 11
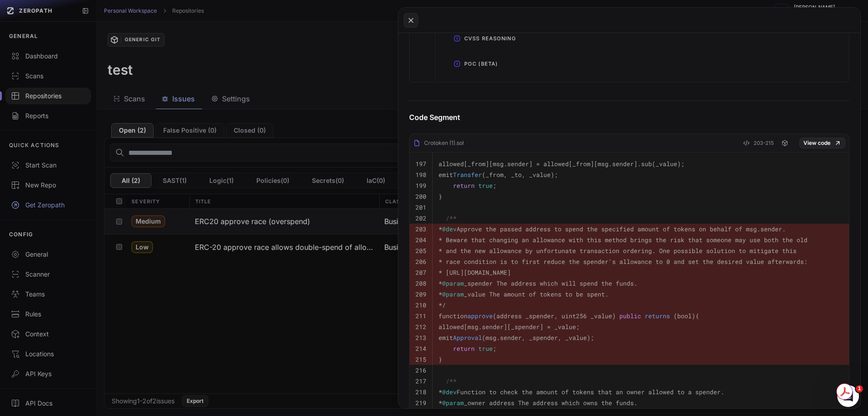
drag, startPoint x: 474, startPoint y: 229, endPoint x: 690, endPoint y: 276, distance: 220.9
click at [690, 276] on tbody "197 allowed[_from][msg.sender] = allowed[_from][msg.sender].sub(_value); 198 em…" at bounding box center [630, 288] width 440 height 273
click at [511, 276] on code "* https://github.com/ethereum/EIPs/issues/20#issuecomment-263524729" at bounding box center [475, 272] width 72 height 8
drag, startPoint x: 674, startPoint y: 261, endPoint x: 711, endPoint y: 268, distance: 37.7
click at [711, 268] on tbody "197 allowed[_from][msg.sender] = allowed[_from][msg.sender].sub(_value); 198 em…" at bounding box center [630, 288] width 440 height 273
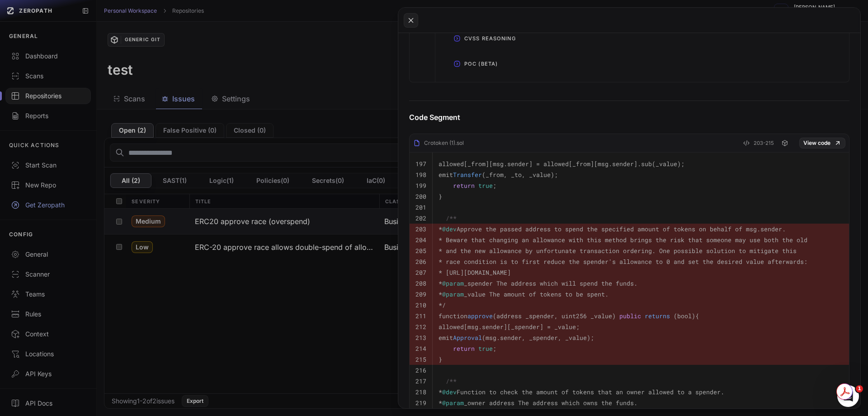
click at [707, 268] on pre "* https://github.com/ethereum/EIPs/issues/20#issuecomment-263524729" at bounding box center [641, 272] width 405 height 11
drag, startPoint x: 674, startPoint y: 281, endPoint x: 451, endPoint y: 276, distance: 223.4
click at [451, 276] on tbody "197 allowed[_from][msg.sender] = allowed[_from][msg.sender].sub(_value); 198 em…" at bounding box center [630, 288] width 440 height 273
click at [451, 275] on code "* https://github.com/ethereum/EIPs/issues/20#issuecomment-263524729" at bounding box center [475, 272] width 72 height 8
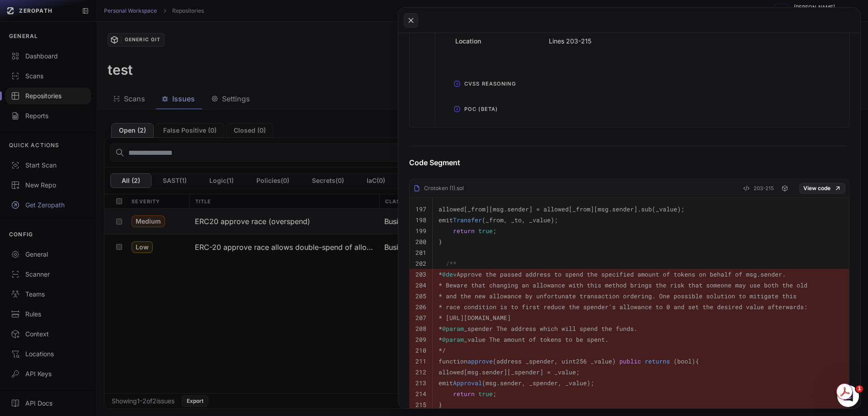
drag, startPoint x: 474, startPoint y: 273, endPoint x: 701, endPoint y: 323, distance: 232.5
click at [701, 323] on tbody "197 allowed[_from][msg.sender] = allowed[_from][msg.sender].sub(_value); 198 em…" at bounding box center [630, 334] width 440 height 273
click at [330, 276] on button at bounding box center [434, 208] width 868 height 416
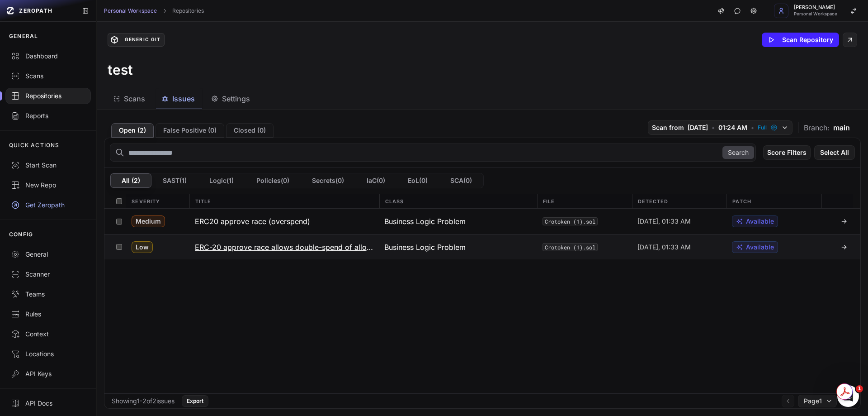
click at [323, 249] on h3 "ERC-20 approve race allows double-spend of allowances" at bounding box center [284, 246] width 179 height 11
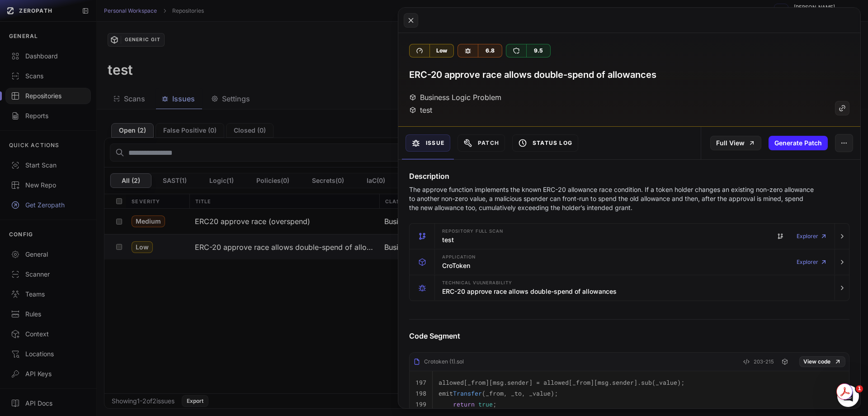
click at [553, 142] on button "Status Log" at bounding box center [545, 142] width 66 height 17
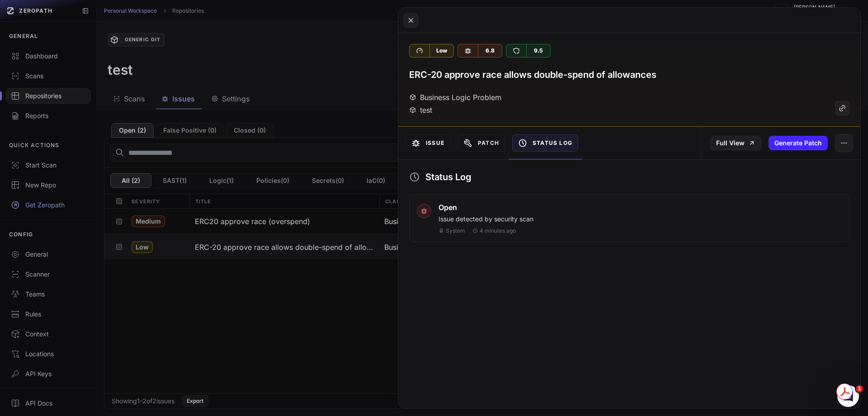
click at [424, 145] on button "Issue" at bounding box center [428, 142] width 45 height 17
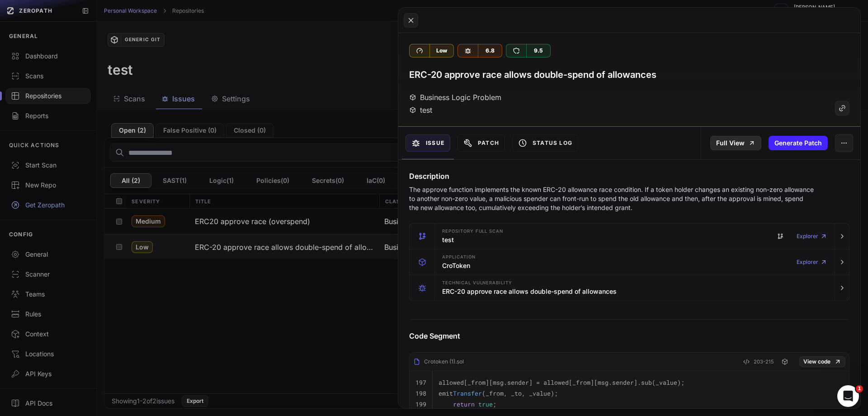
click at [743, 139] on link "Full View" at bounding box center [735, 143] width 51 height 14
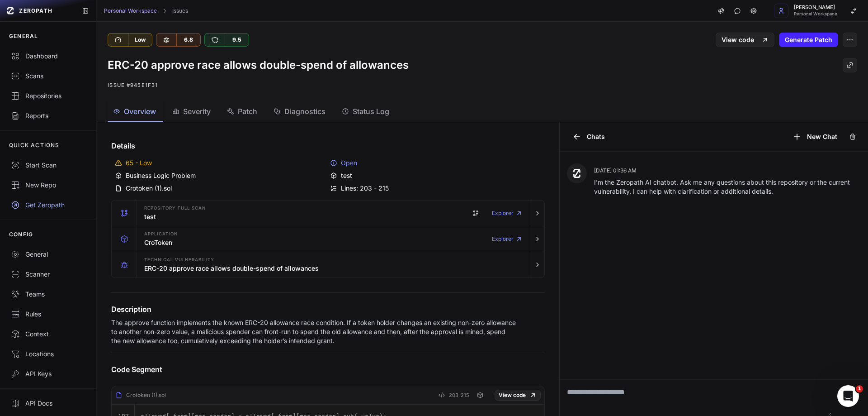
click at [142, 111] on span "Overview" at bounding box center [140, 111] width 32 height 11
click at [126, 15] on div "Personal Workspace Issues Michael P Hitchcock Personal Workspace" at bounding box center [482, 11] width 771 height 22
click at [126, 13] on link "Personal Workspace" at bounding box center [130, 10] width 53 height 7
click at [136, 15] on div "Personal Workspace Issues Michael P Hitchcock Personal Workspace" at bounding box center [482, 11] width 771 height 22
click at [142, 12] on link "Personal Workspace" at bounding box center [130, 10] width 53 height 7
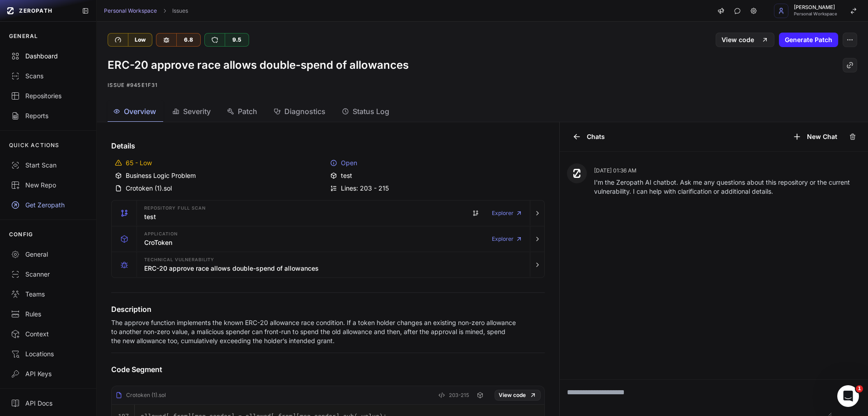
click at [43, 52] on div "Dashboard" at bounding box center [48, 56] width 75 height 9
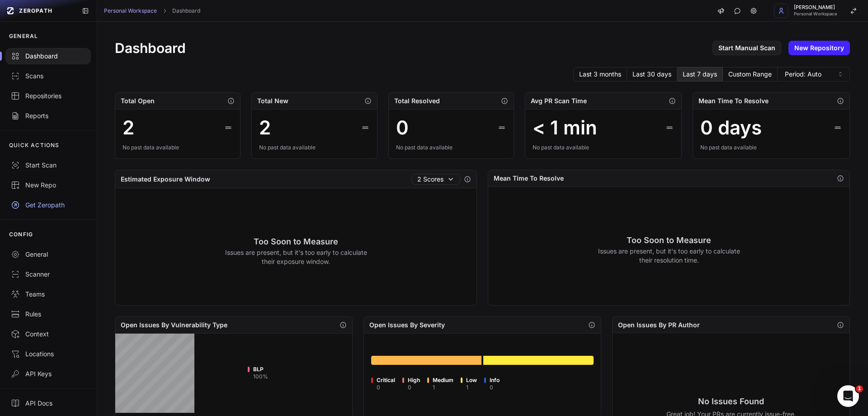
click at [170, 115] on div "2 No past data available" at bounding box center [177, 133] width 125 height 49
click at [133, 123] on div "2" at bounding box center [129, 128] width 12 height 22
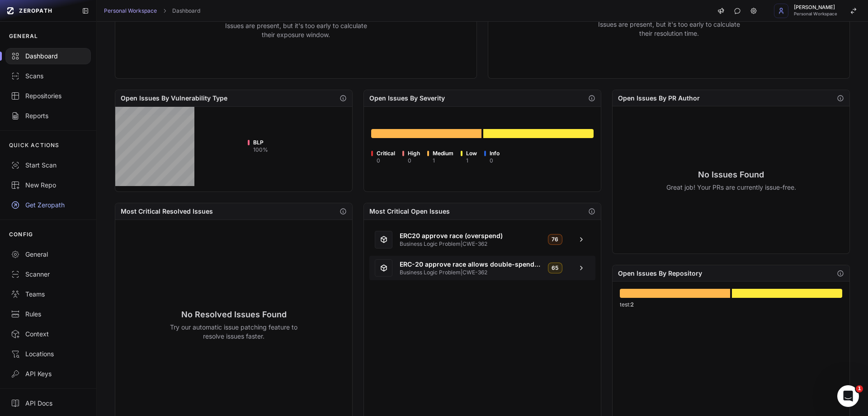
scroll to position [258, 0]
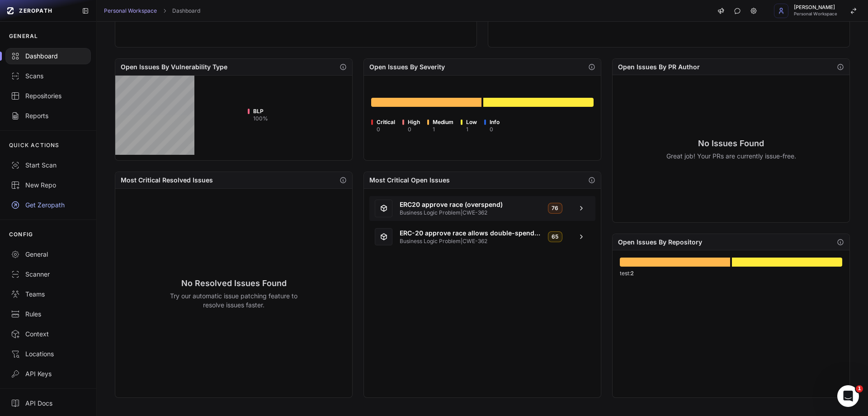
click at [454, 204] on span "ERC20 approve race (overspend)" at bounding box center [470, 204] width 141 height 9
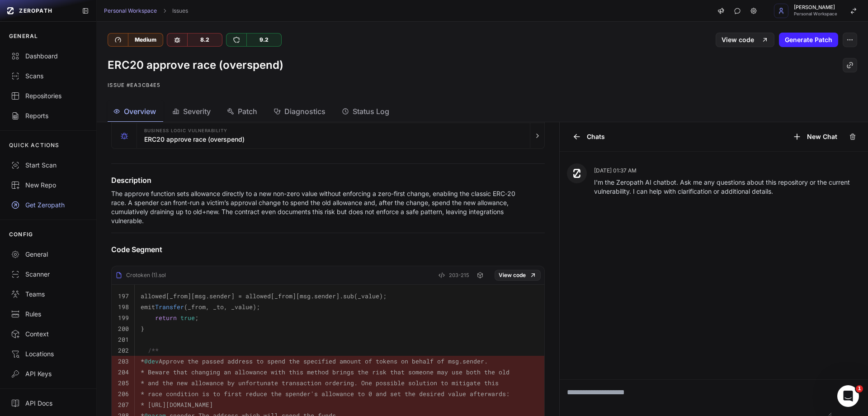
scroll to position [136, 0]
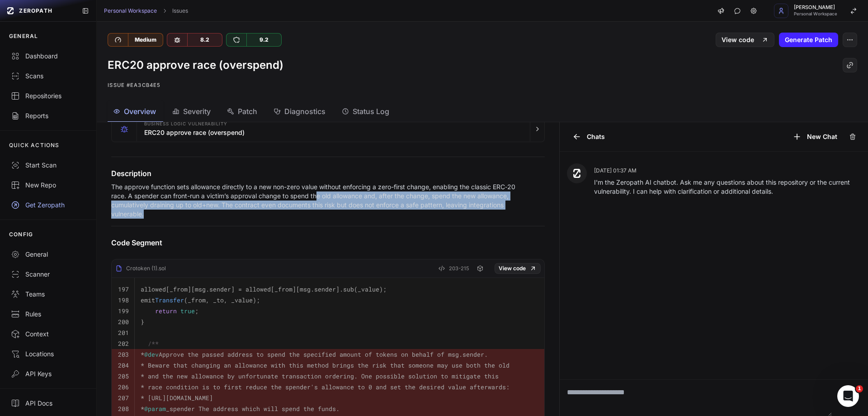
drag, startPoint x: 340, startPoint y: 197, endPoint x: 412, endPoint y: 215, distance: 74.1
click at [412, 215] on p "The approve function sets allowance directly to a new non-zero value without en…" at bounding box center [313, 200] width 405 height 36
click at [249, 212] on p "The approve function sets allowance directly to a new non-zero value without en…" at bounding box center [313, 200] width 405 height 36
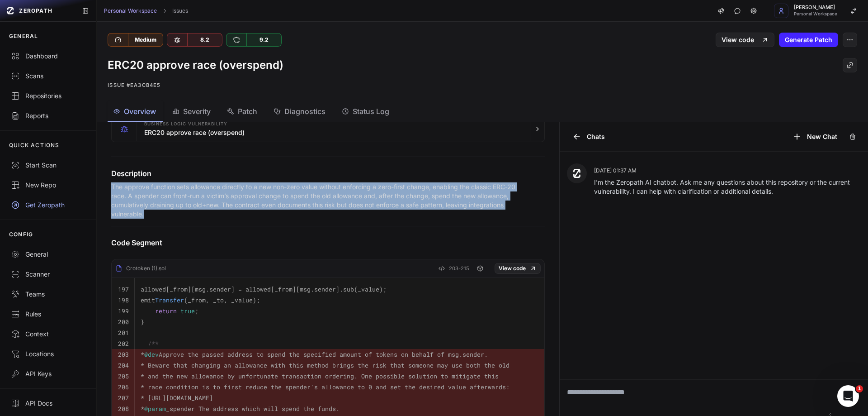
drag, startPoint x: 249, startPoint y: 216, endPoint x: 112, endPoint y: 187, distance: 140.6
click at [112, 187] on p "The approve function sets allowance directly to a new non-zero value without en…" at bounding box center [313, 200] width 405 height 36
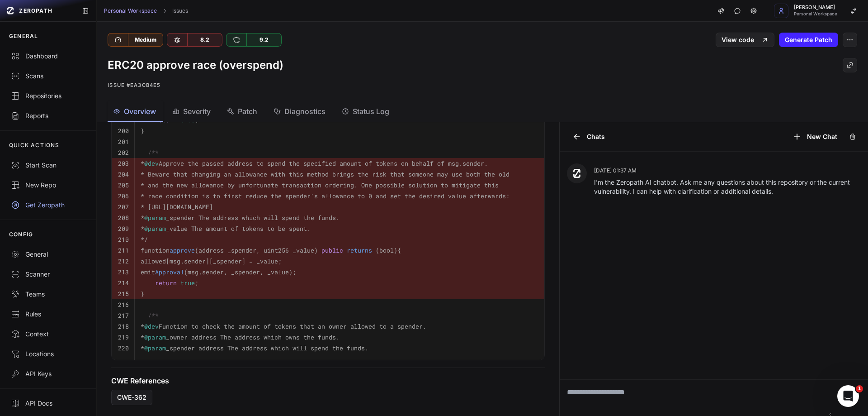
scroll to position [333, 0]
drag, startPoint x: 177, startPoint y: 319, endPoint x: 393, endPoint y: 344, distance: 216.7
click at [393, 345] on tbody "197 allowed[_from][msg.sender] = allowed[_from][msg.sender].sub(_value); 198 em…" at bounding box center [328, 223] width 433 height 273
click at [388, 342] on pre "* @param _spender address The address which will spend the funds." at bounding box center [339, 347] width 397 height 11
drag, startPoint x: 388, startPoint y: 342, endPoint x: 183, endPoint y: 345, distance: 205.8
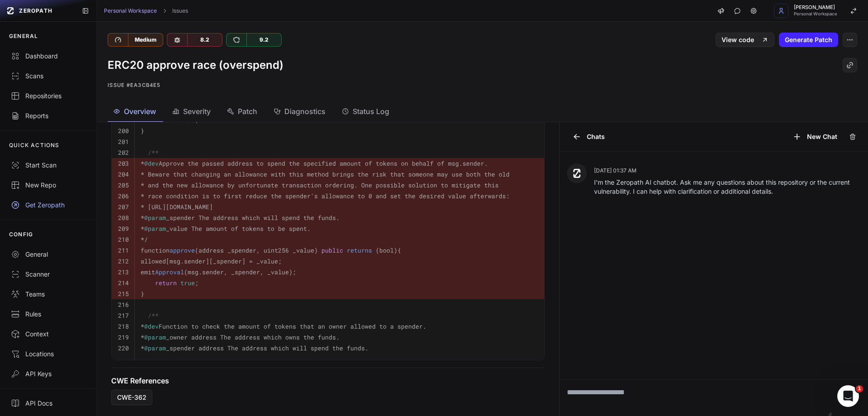
click at [183, 345] on pre "* @param _spender address The address which will spend the funds." at bounding box center [339, 347] width 397 height 11
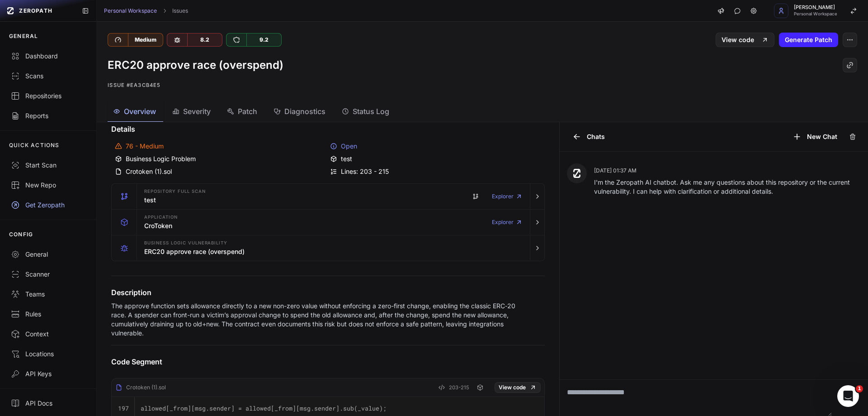
scroll to position [0, 0]
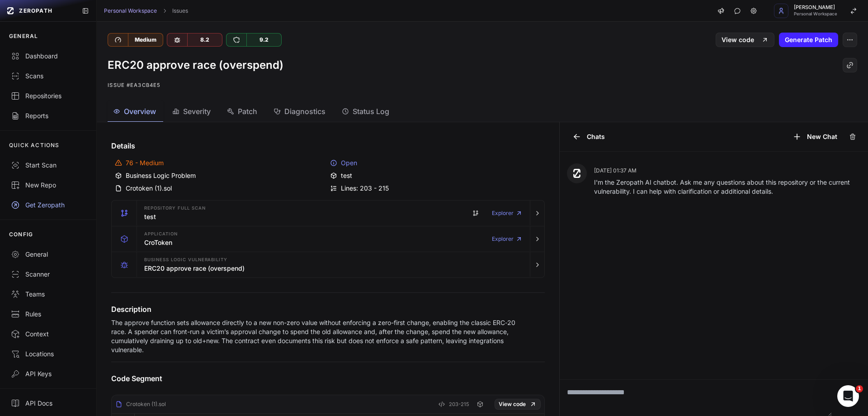
click at [197, 109] on span "Severity" at bounding box center [197, 111] width 28 height 11
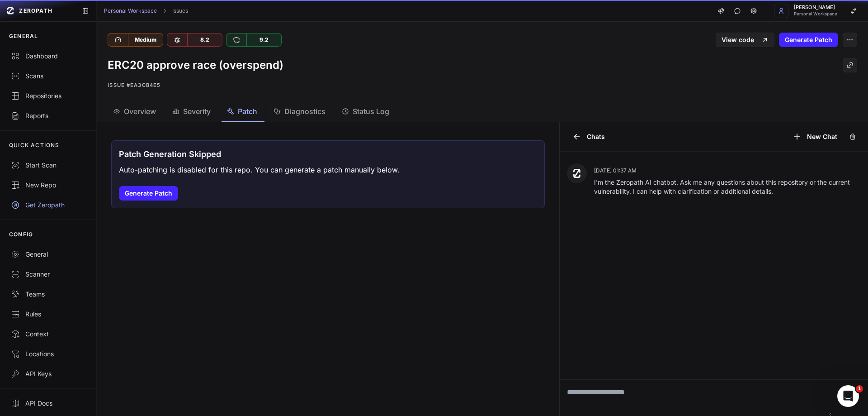
click at [232, 113] on icon "button" at bounding box center [230, 111] width 7 height 7
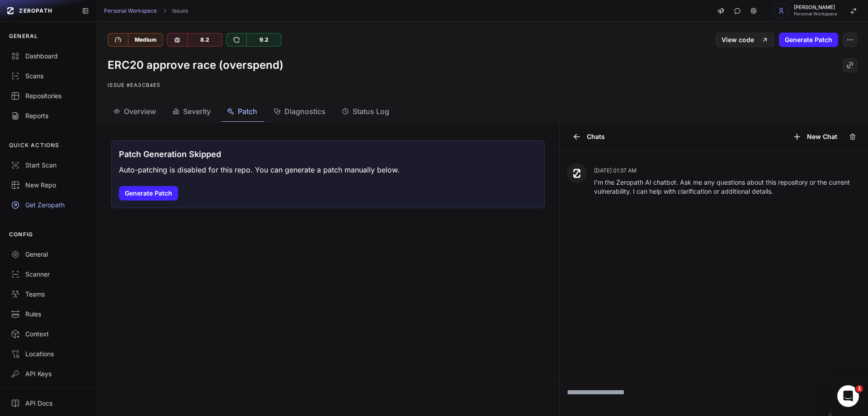
click at [310, 110] on span "Diagnostics" at bounding box center [304, 111] width 41 height 11
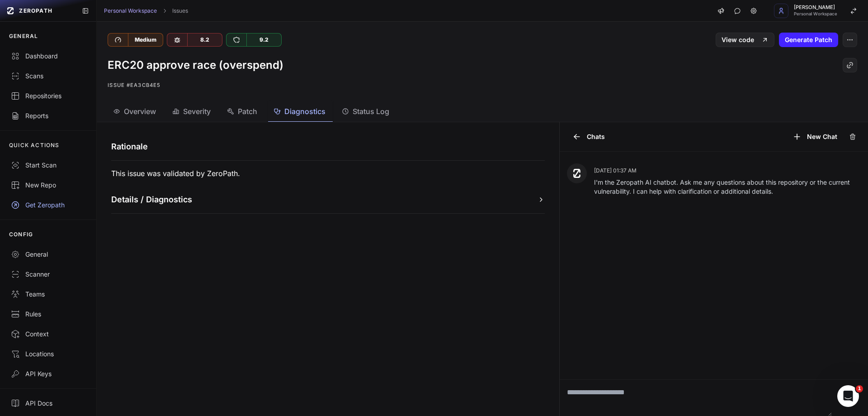
click at [237, 203] on button "Details / Diagnostics" at bounding box center [328, 199] width 434 height 13
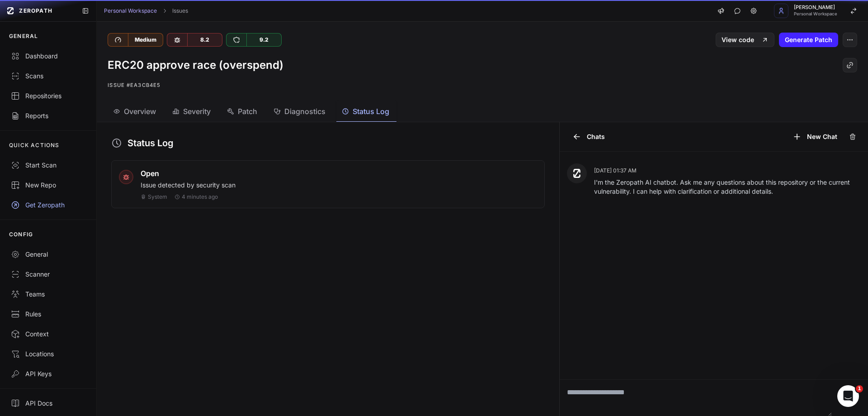
click at [362, 112] on span "Status Log" at bounding box center [371, 111] width 37 height 11
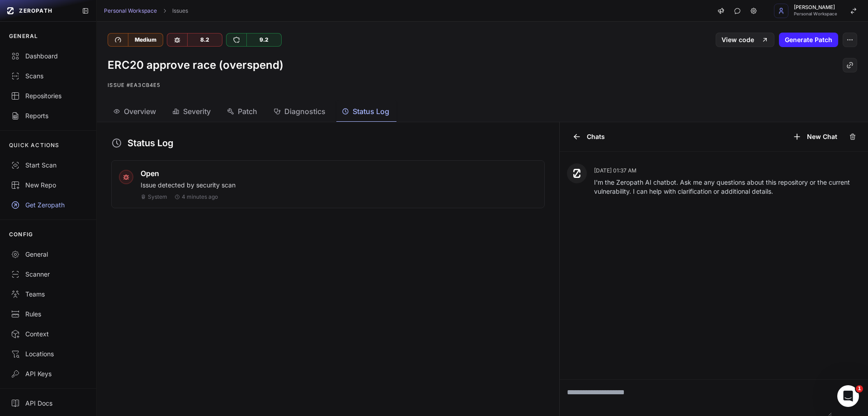
click at [308, 114] on span "Diagnostics" at bounding box center [304, 111] width 41 height 11
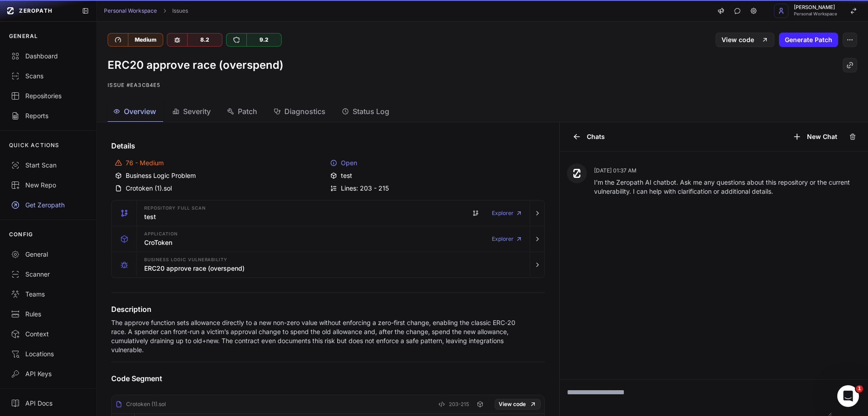
click at [119, 107] on div "Overview" at bounding box center [134, 111] width 43 height 11
